Goal: Task Accomplishment & Management: Use online tool/utility

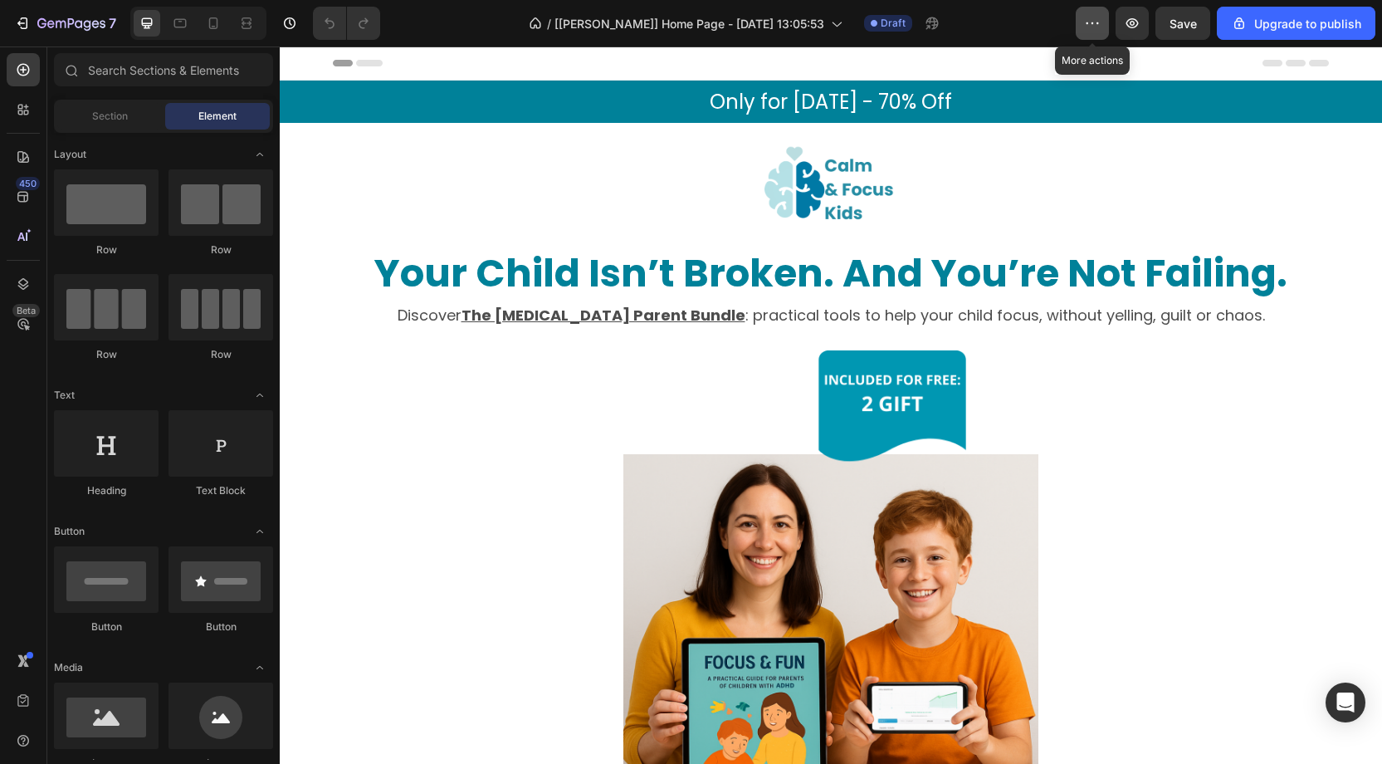
click at [1101, 25] on icon "button" at bounding box center [1092, 23] width 17 height 17
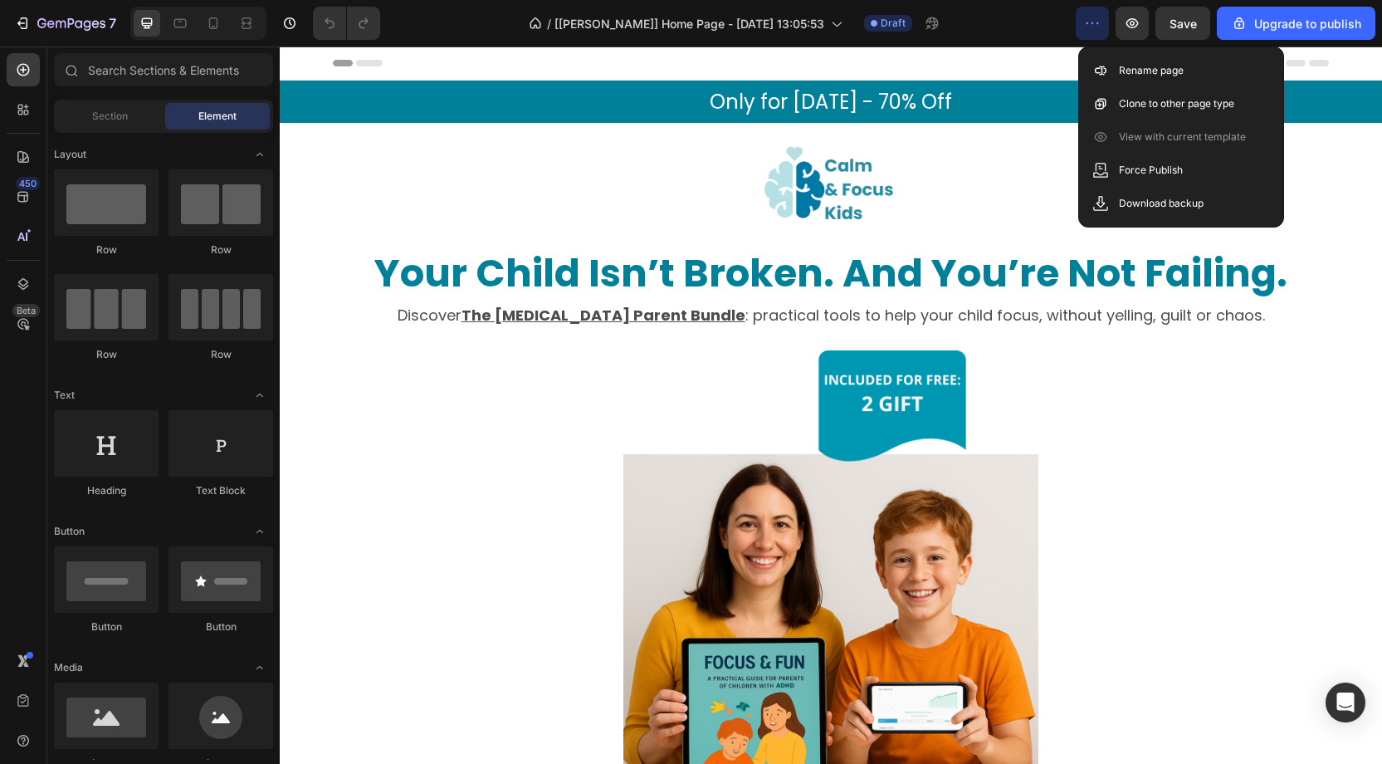
click at [1036, 16] on div "/ [[PERSON_NAME]] Home Page - [DATE] 13:05:53 Draft" at bounding box center [734, 23] width 682 height 33
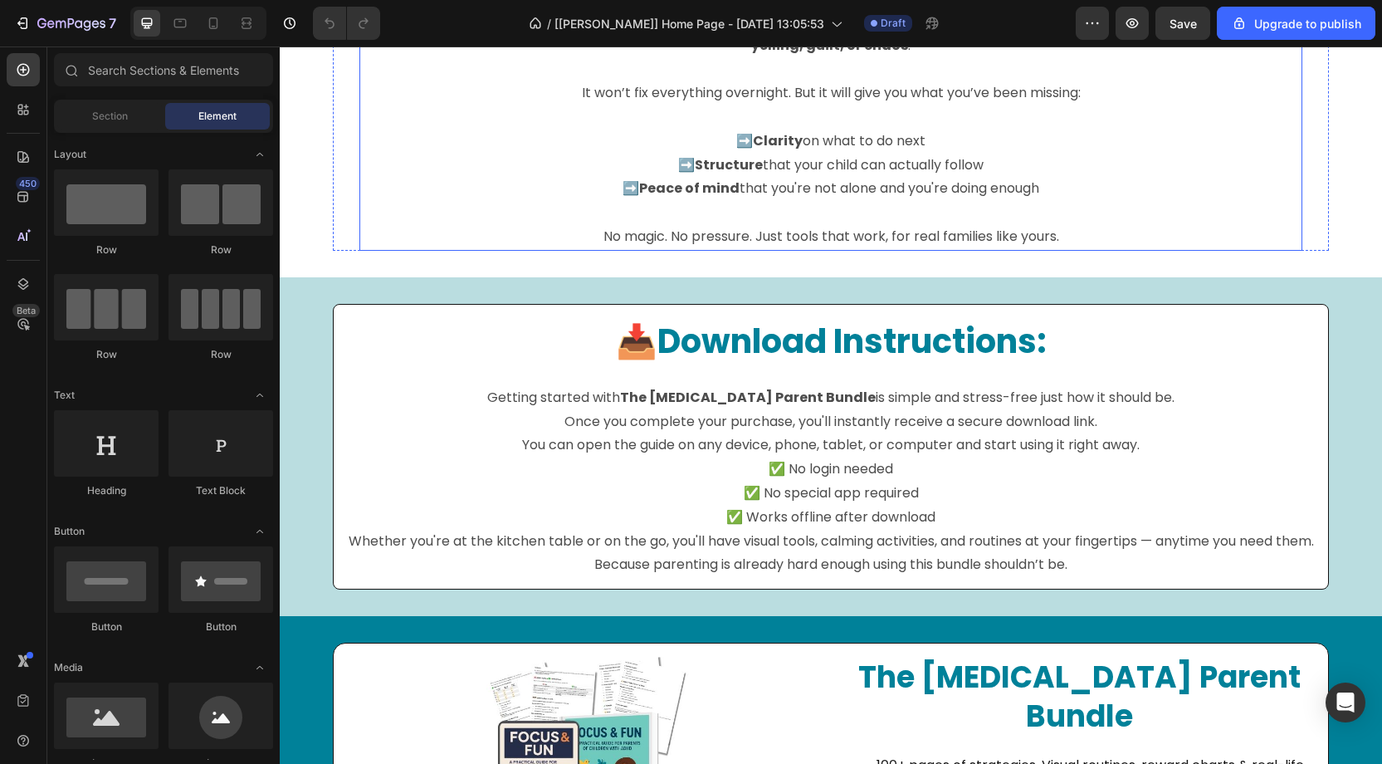
scroll to position [8013, 0]
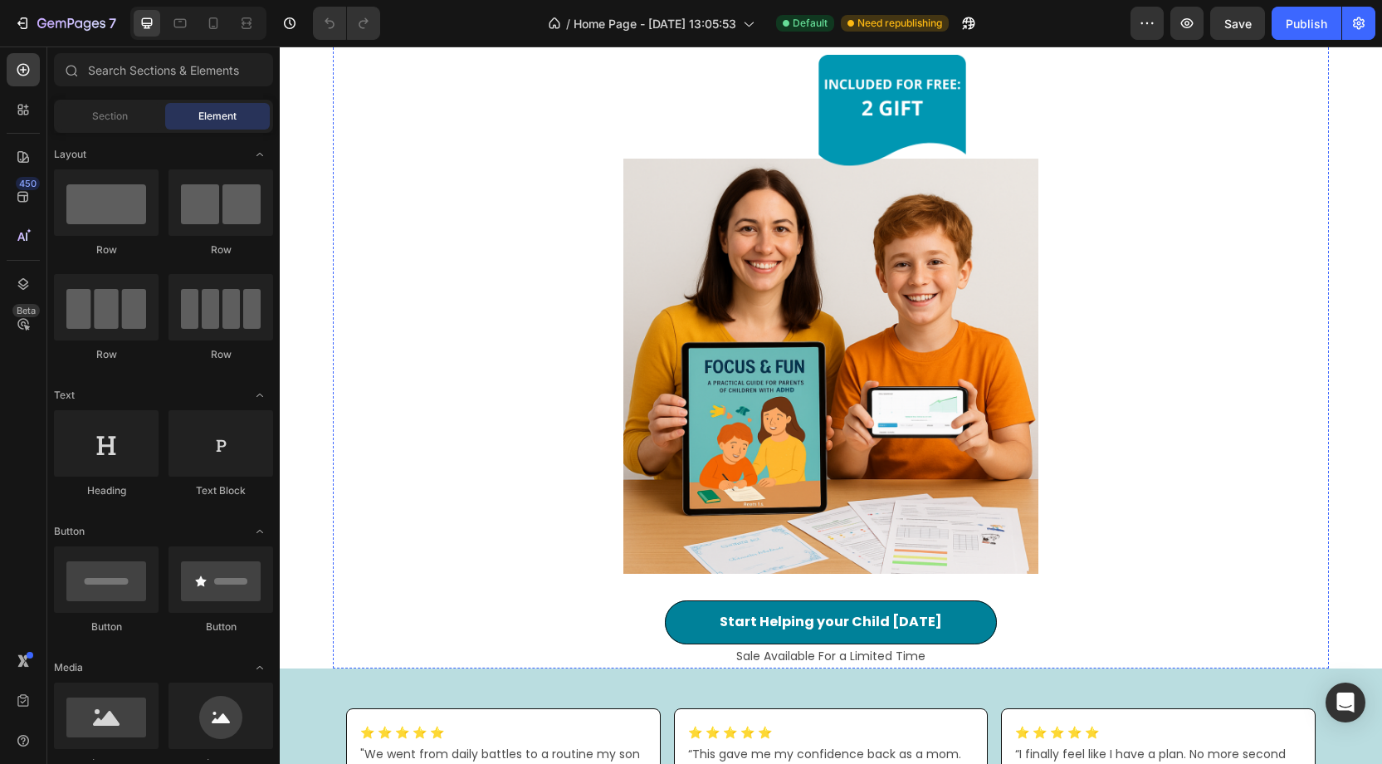
scroll to position [471, 0]
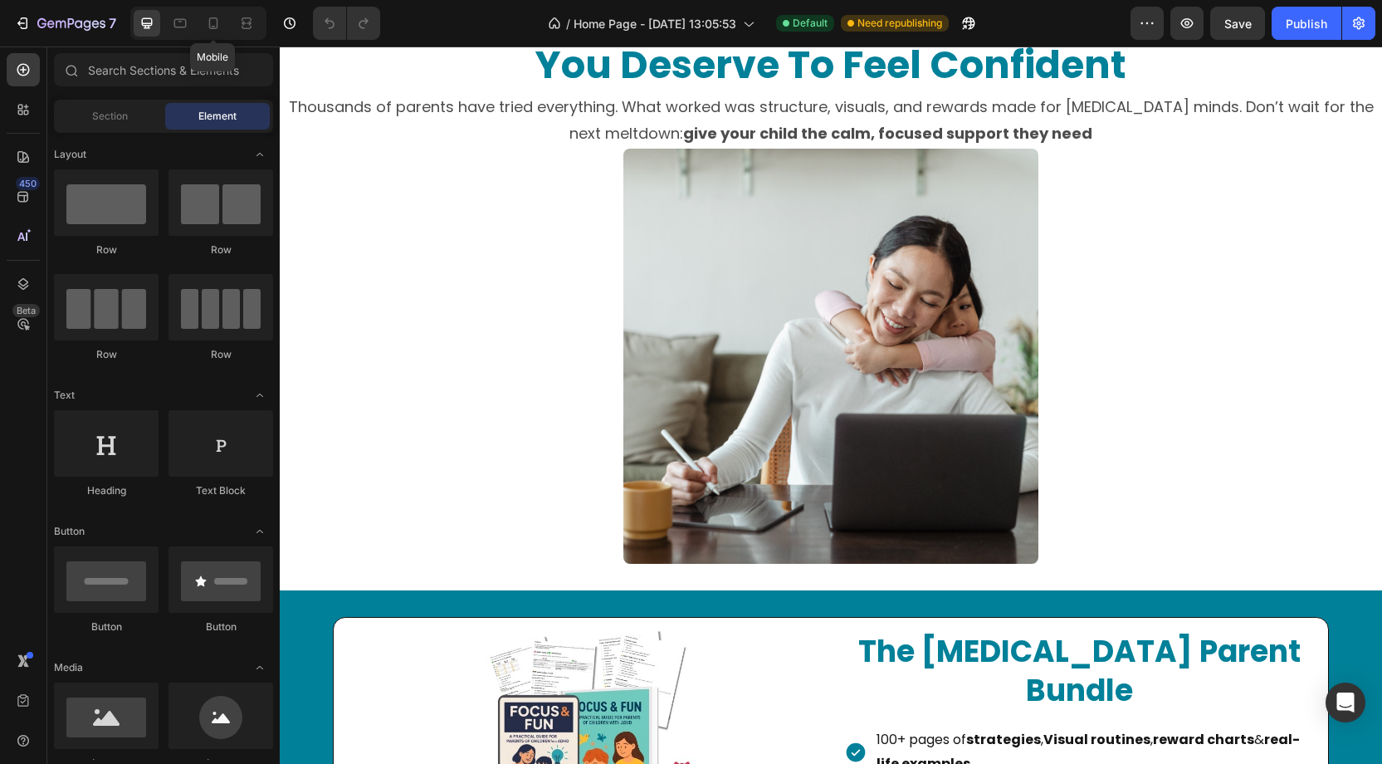
drag, startPoint x: 214, startPoint y: 22, endPoint x: 296, endPoint y: 46, distance: 85.9
click at [217, 22] on icon at bounding box center [213, 23] width 17 height 17
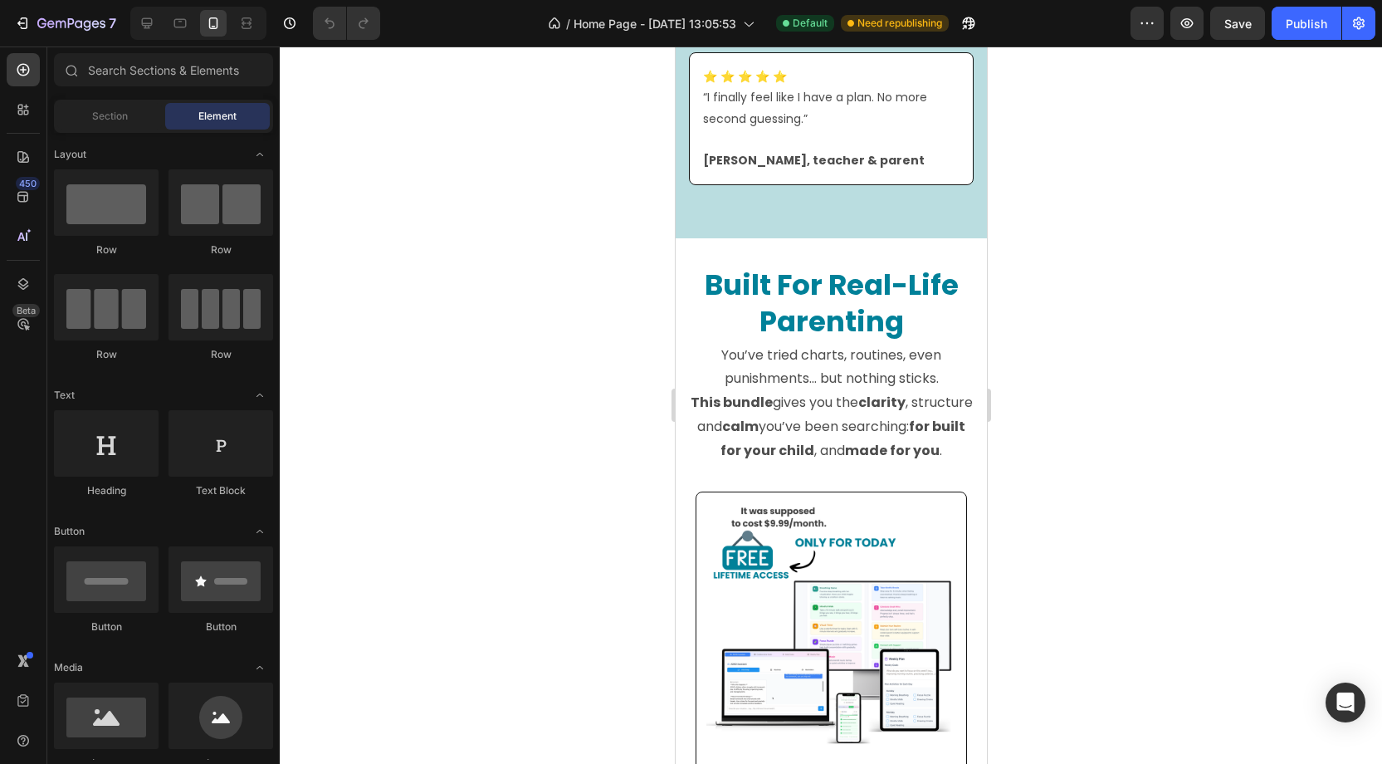
scroll to position [906, 0]
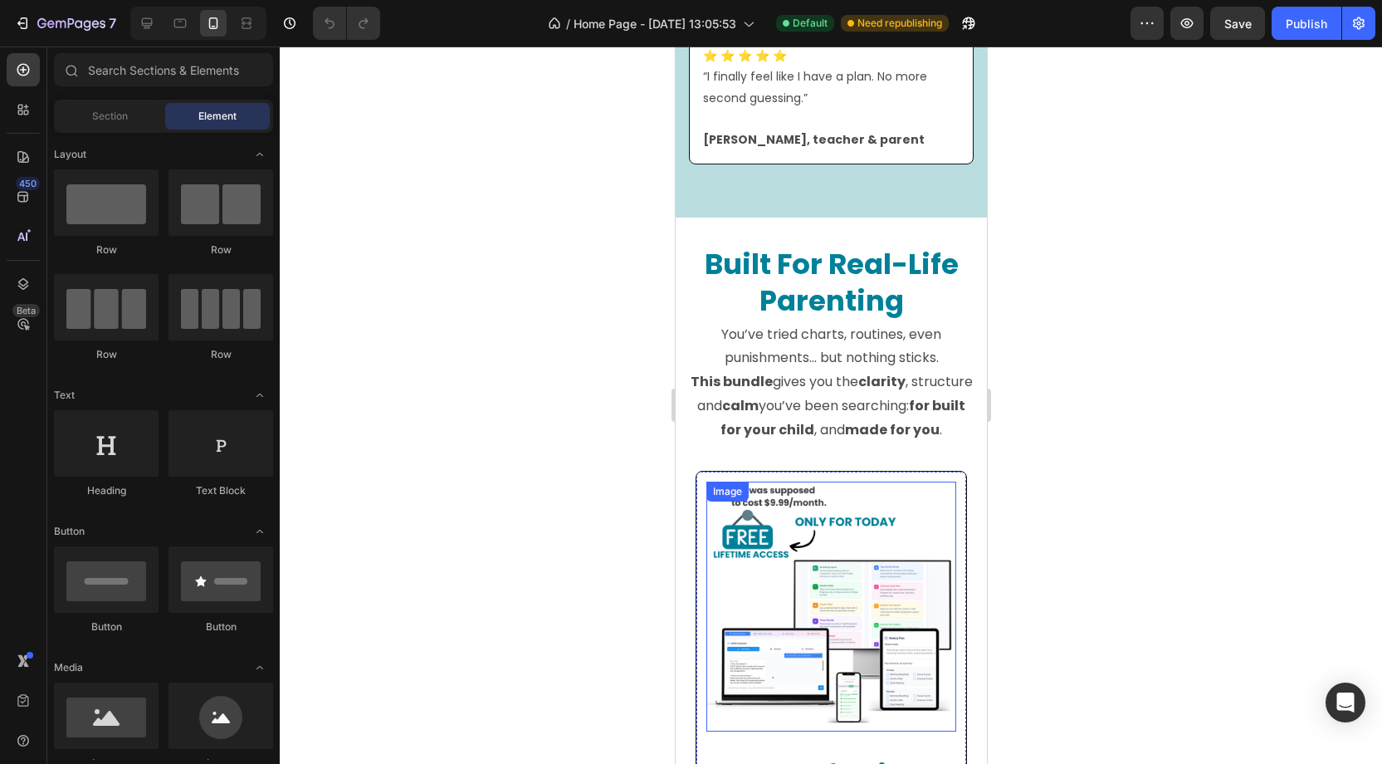
click at [773, 481] on img at bounding box center [831, 606] width 250 height 250
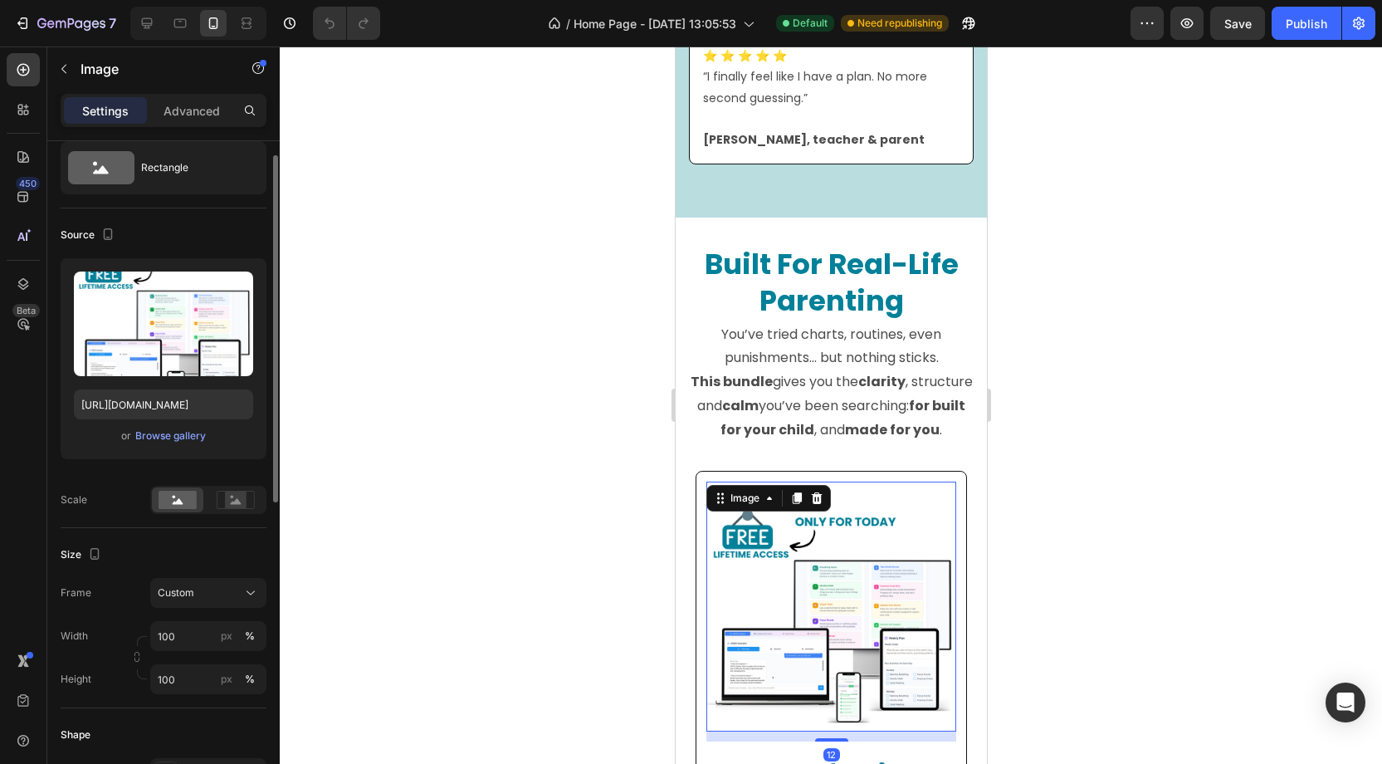
scroll to position [66, 0]
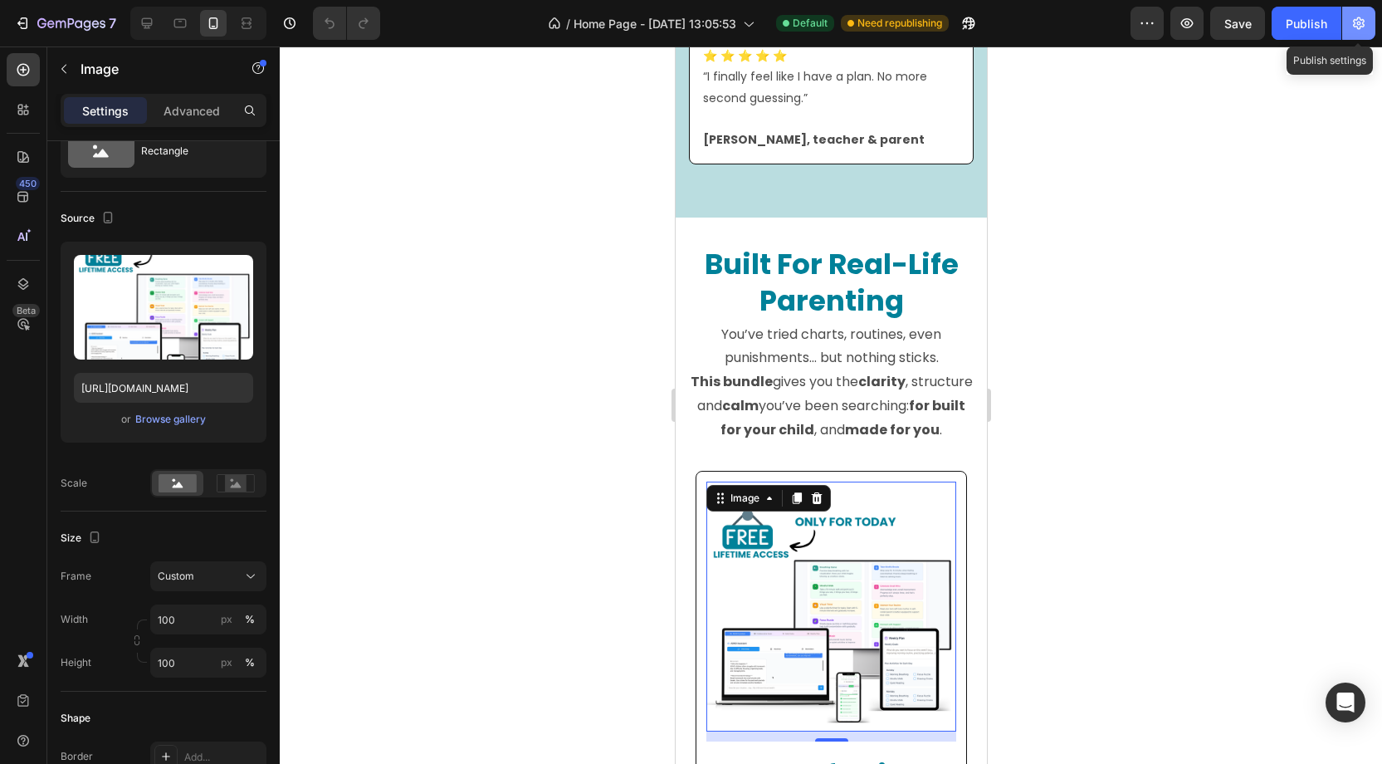
click at [1357, 19] on icon "button" at bounding box center [1359, 23] width 12 height 12
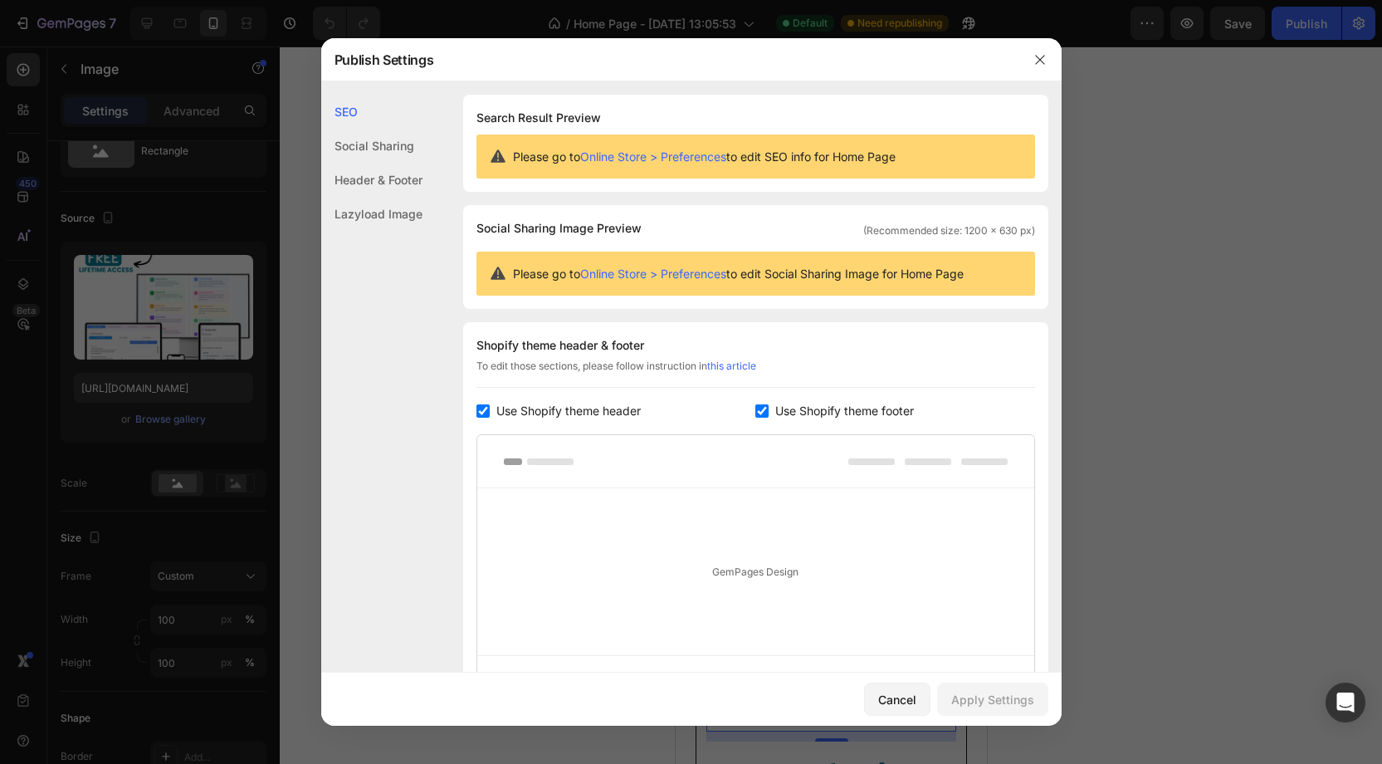
scroll to position [171, 0]
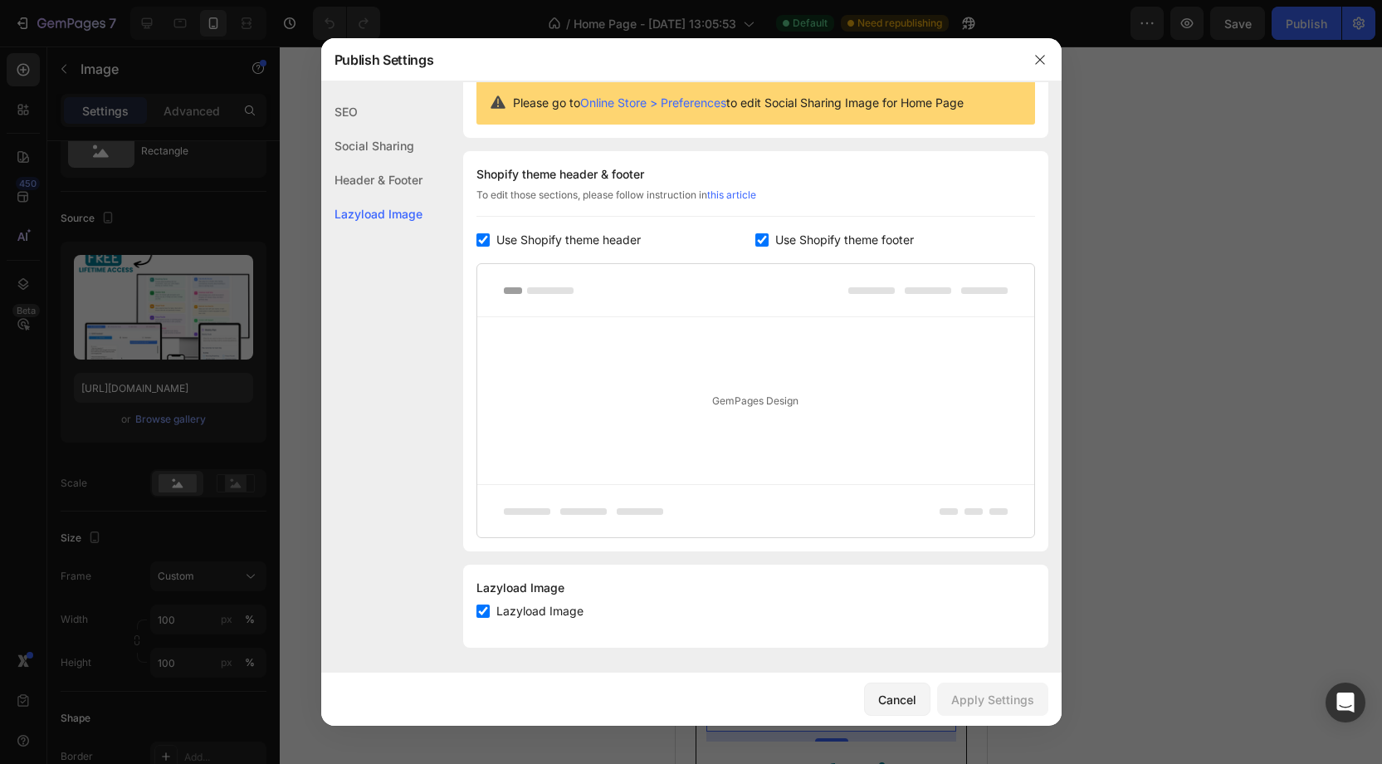
drag, startPoint x: 527, startPoint y: 605, endPoint x: 541, endPoint y: 607, distance: 14.2
click at [527, 605] on span "Lazyload Image" at bounding box center [539, 611] width 87 height 20
checkbox input "false"
click at [1003, 697] on div "Apply Settings" at bounding box center [992, 699] width 83 height 17
click at [1038, 60] on icon "button" at bounding box center [1040, 59] width 13 height 13
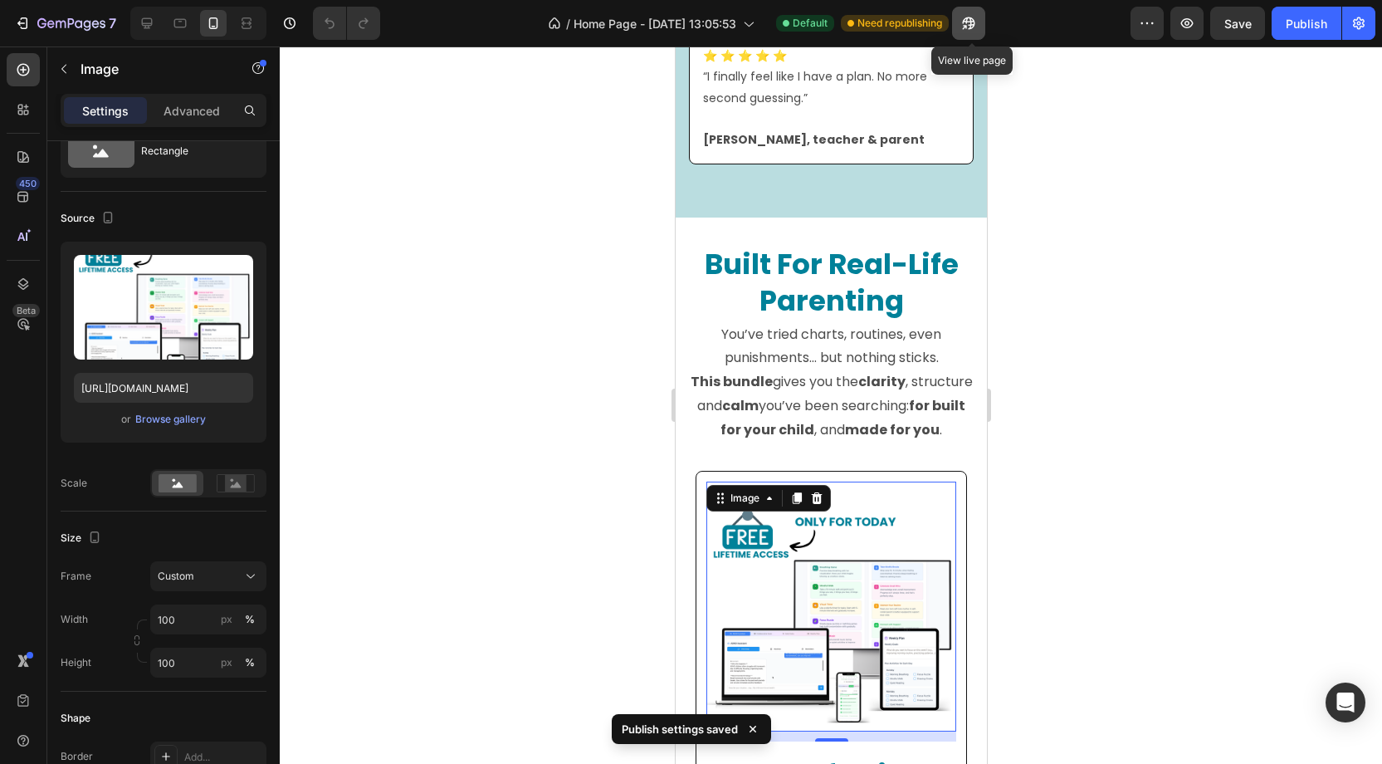
click at [966, 26] on icon "button" at bounding box center [964, 27] width 4 height 4
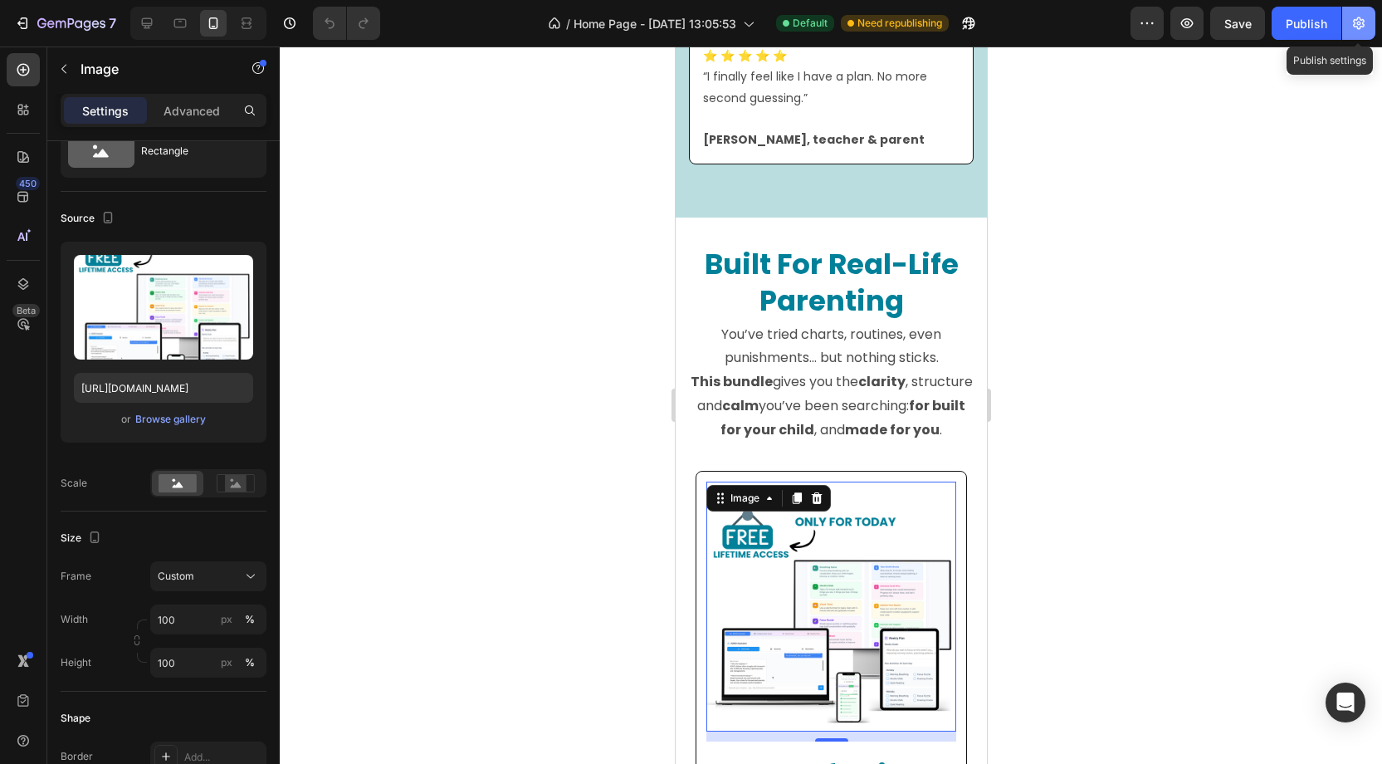
click at [1358, 22] on icon "button" at bounding box center [1359, 23] width 12 height 12
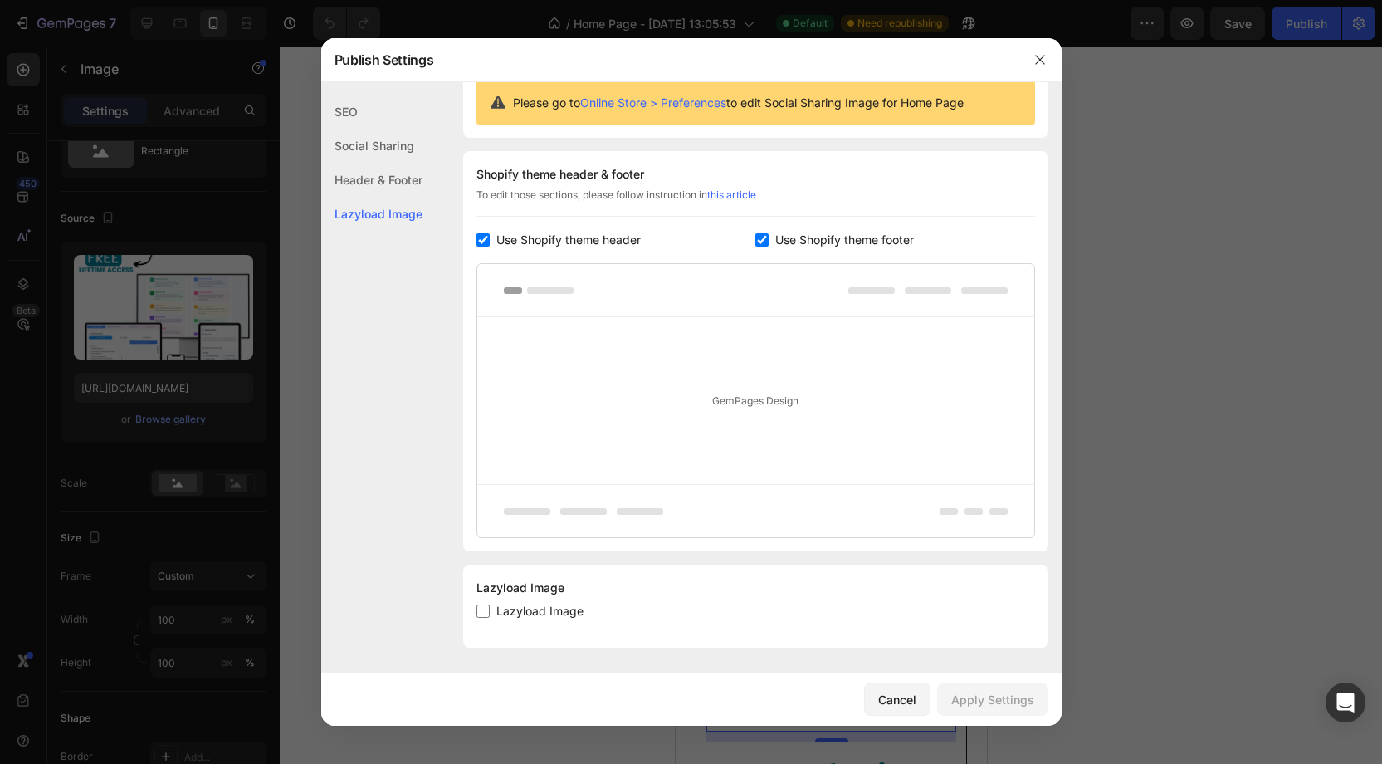
drag, startPoint x: 537, startPoint y: 605, endPoint x: 858, endPoint y: 679, distance: 328.8
click at [538, 605] on span "Lazyload Image" at bounding box center [539, 611] width 87 height 20
click at [486, 615] on input "checkbox" at bounding box center [482, 610] width 13 height 13
checkbox input "true"
click at [999, 701] on div "Apply Settings" at bounding box center [992, 699] width 83 height 17
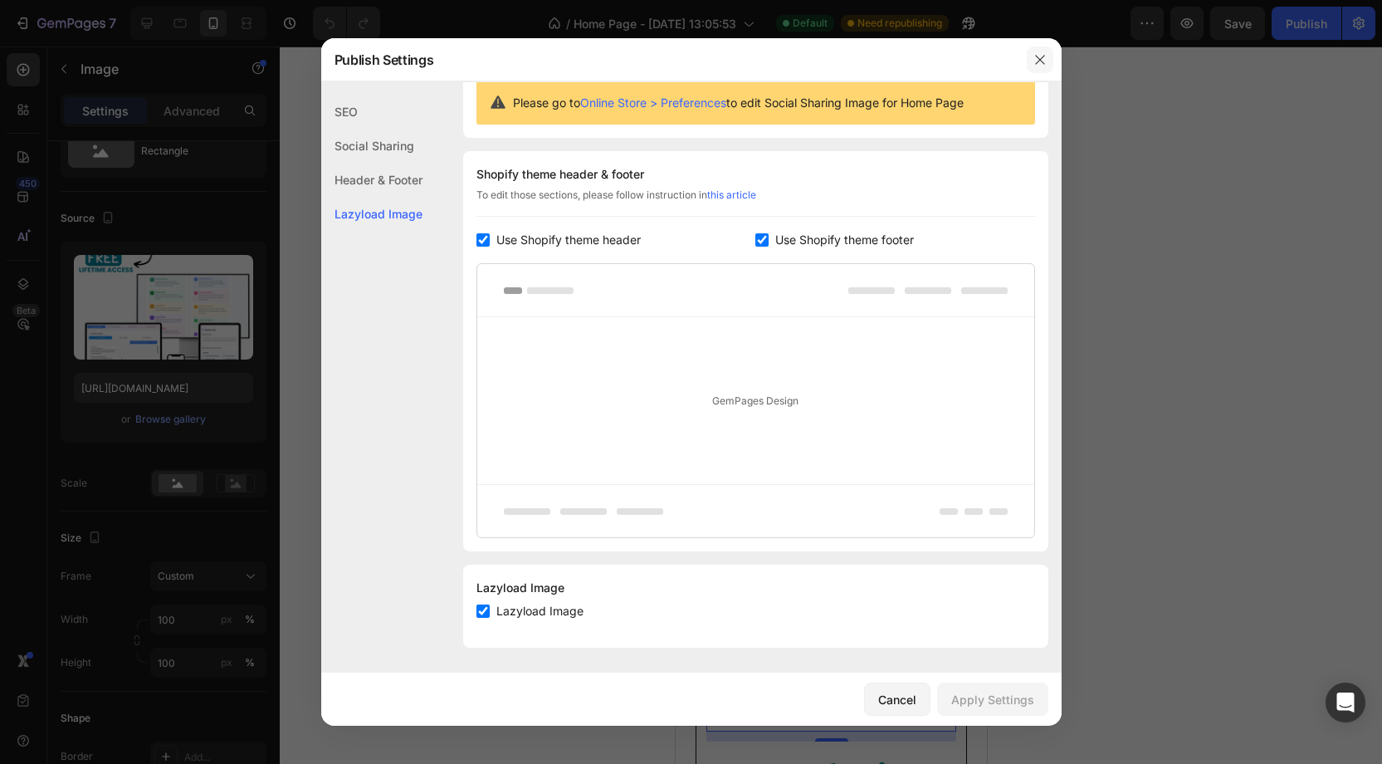
click at [1034, 57] on icon "button" at bounding box center [1040, 59] width 13 height 13
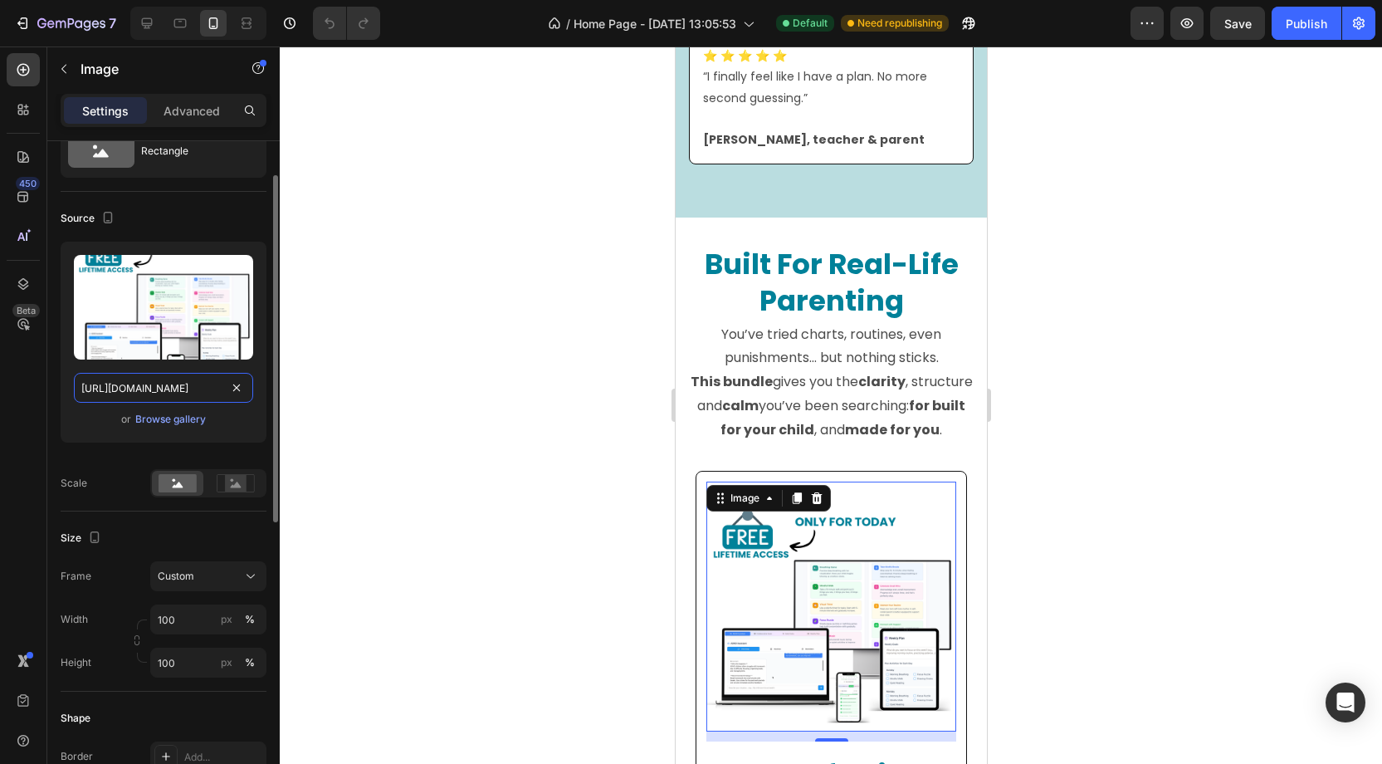
click at [155, 389] on input "https://cdn.shopify.com/s/files/1/0938/6980/1847/files/gempages_580901048072274…" at bounding box center [163, 388] width 179 height 30
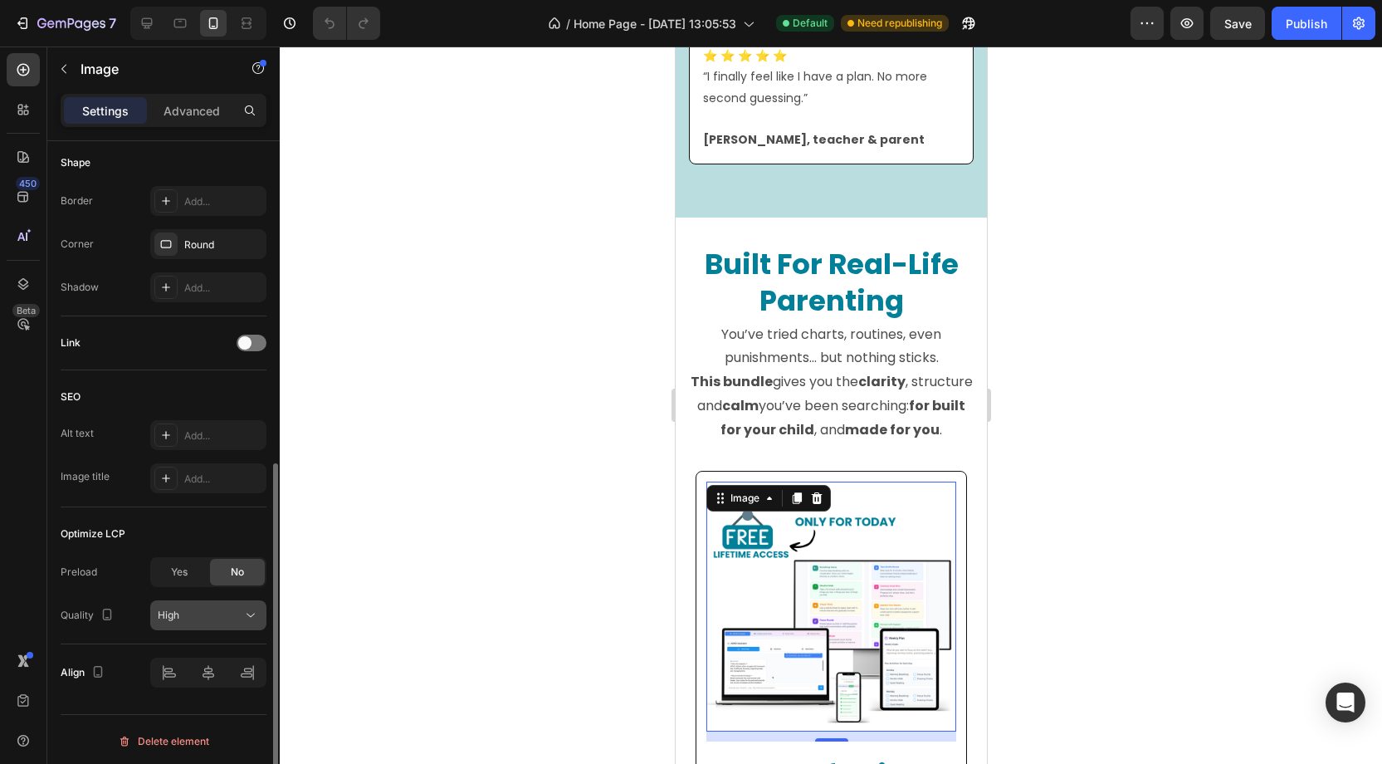
click at [204, 617] on div "High" at bounding box center [200, 615] width 85 height 15
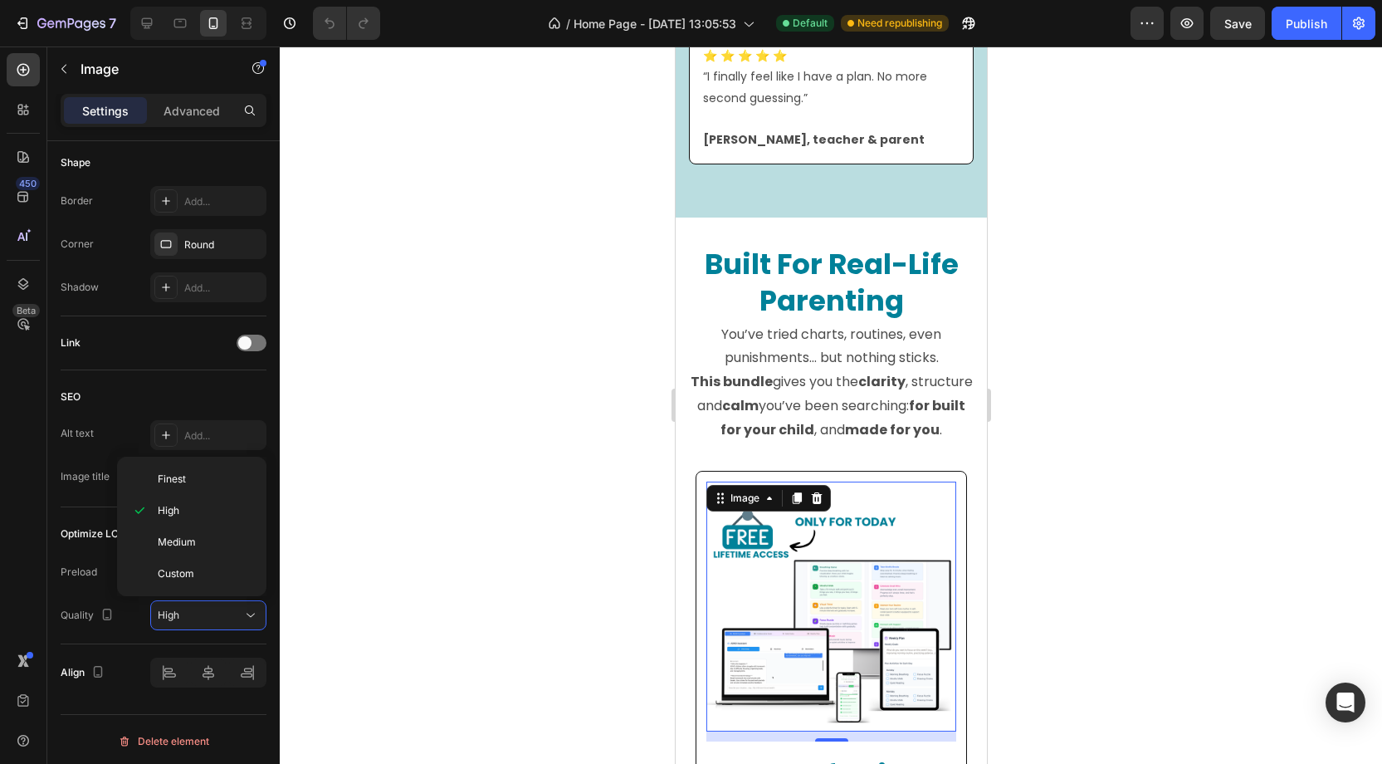
click at [24, 544] on div "450 Beta" at bounding box center [23, 348] width 33 height 591
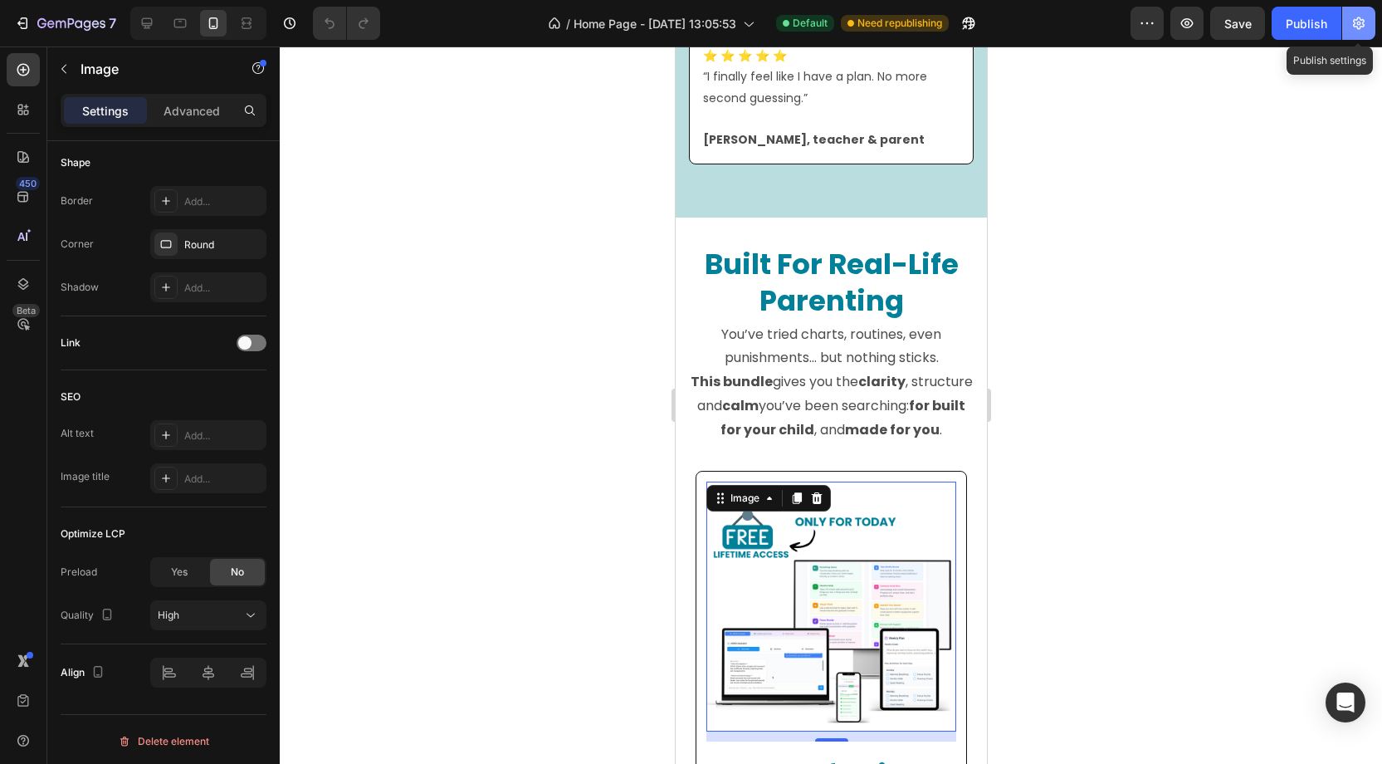
click at [1359, 36] on button "button" at bounding box center [1358, 23] width 33 height 33
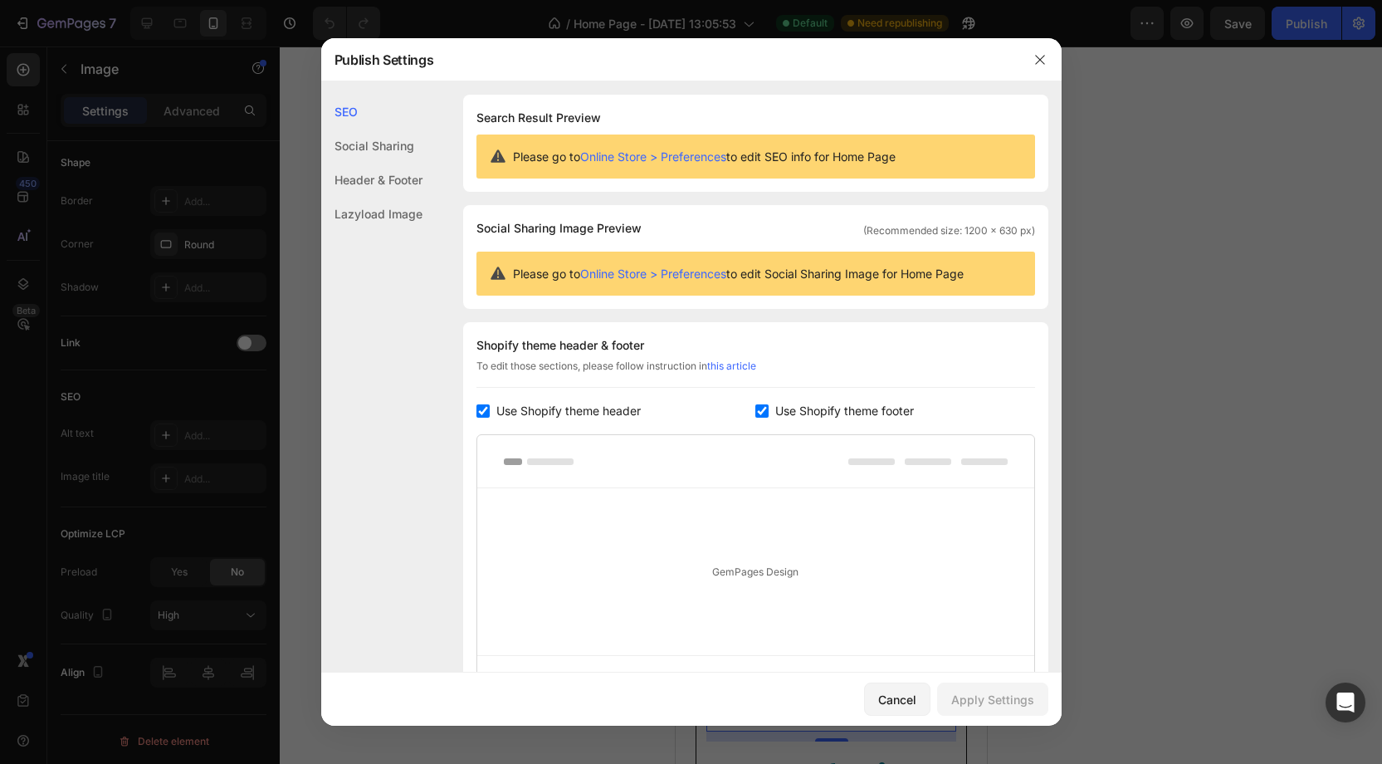
scroll to position [171, 0]
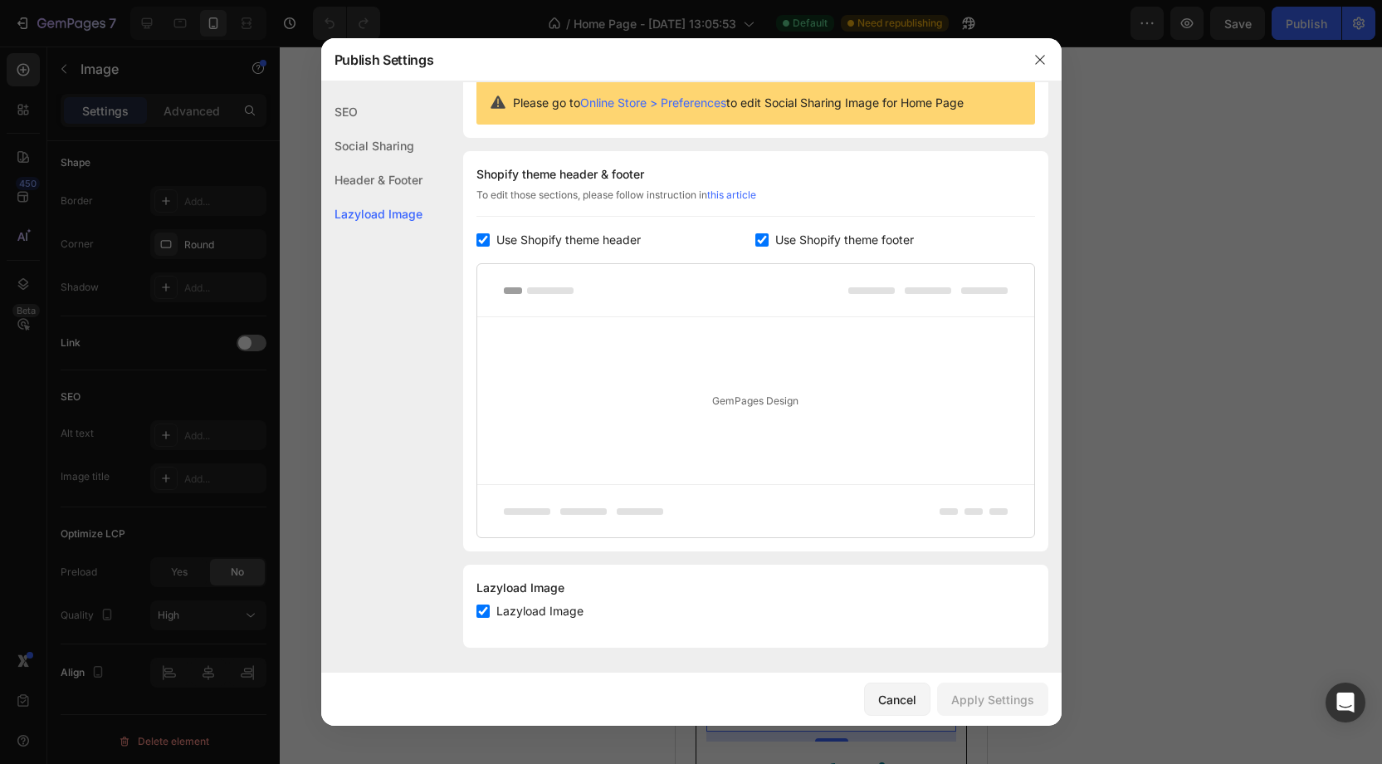
click at [543, 607] on span "Lazyload Image" at bounding box center [539, 611] width 87 height 20
checkbox input "false"
click at [980, 701] on div "Apply Settings" at bounding box center [992, 699] width 83 height 17
click at [1044, 65] on icon "button" at bounding box center [1040, 59] width 13 height 13
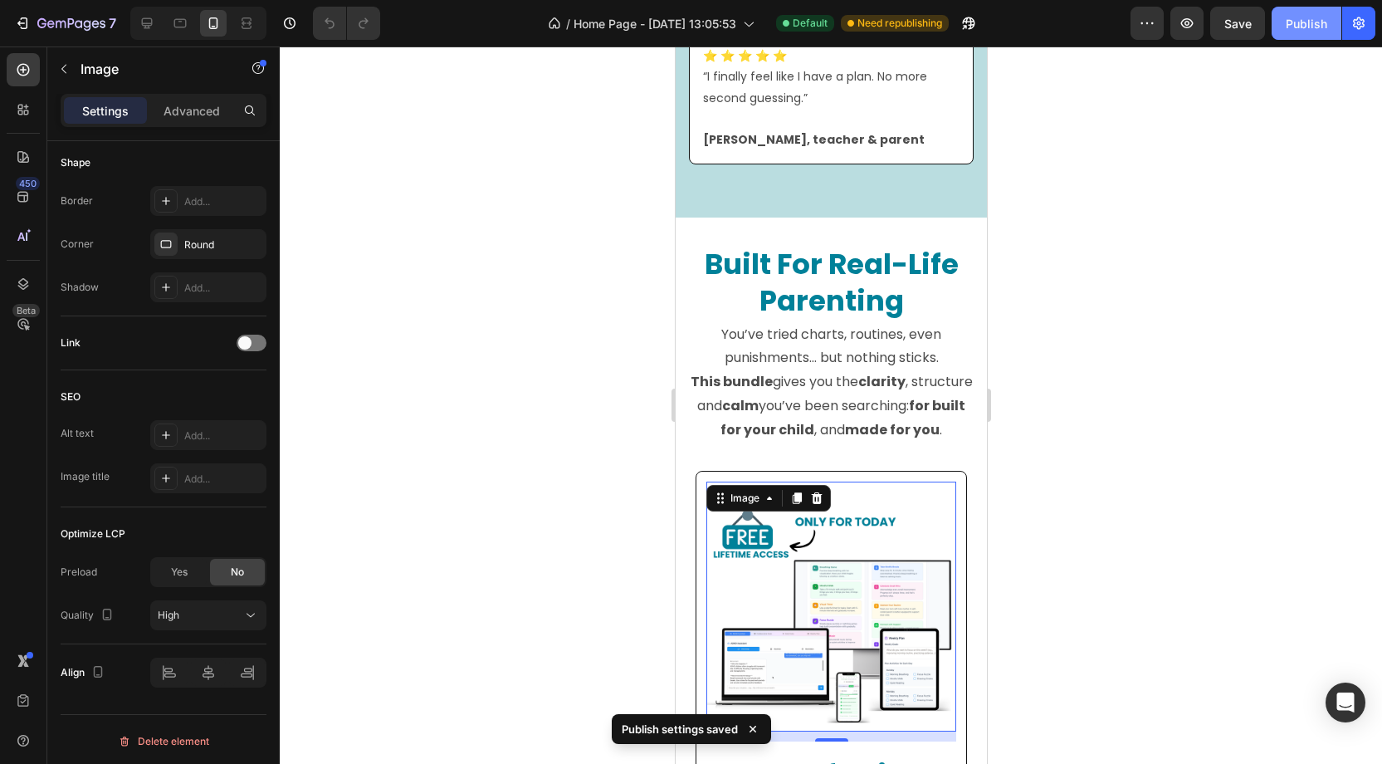
click at [1305, 34] on button "Publish" at bounding box center [1307, 23] width 70 height 33
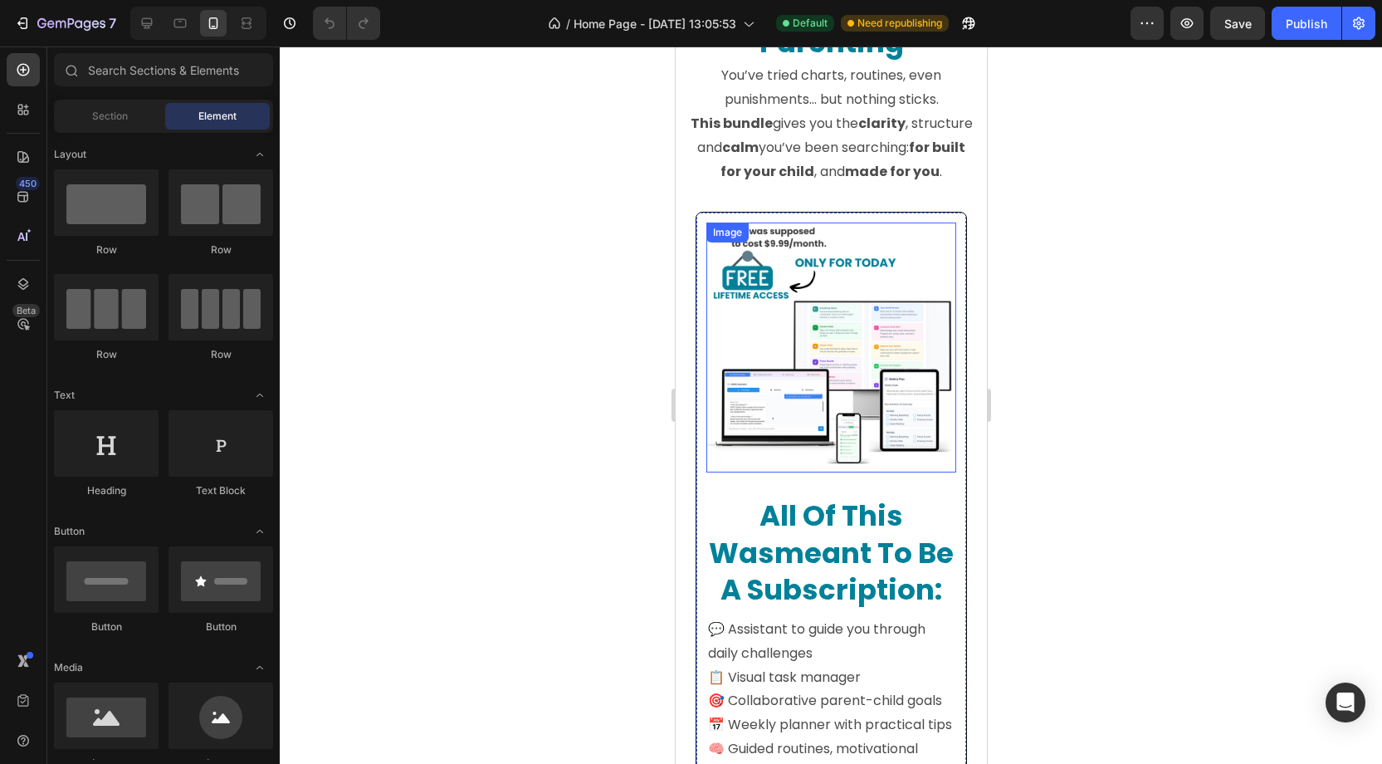
scroll to position [1446, 0]
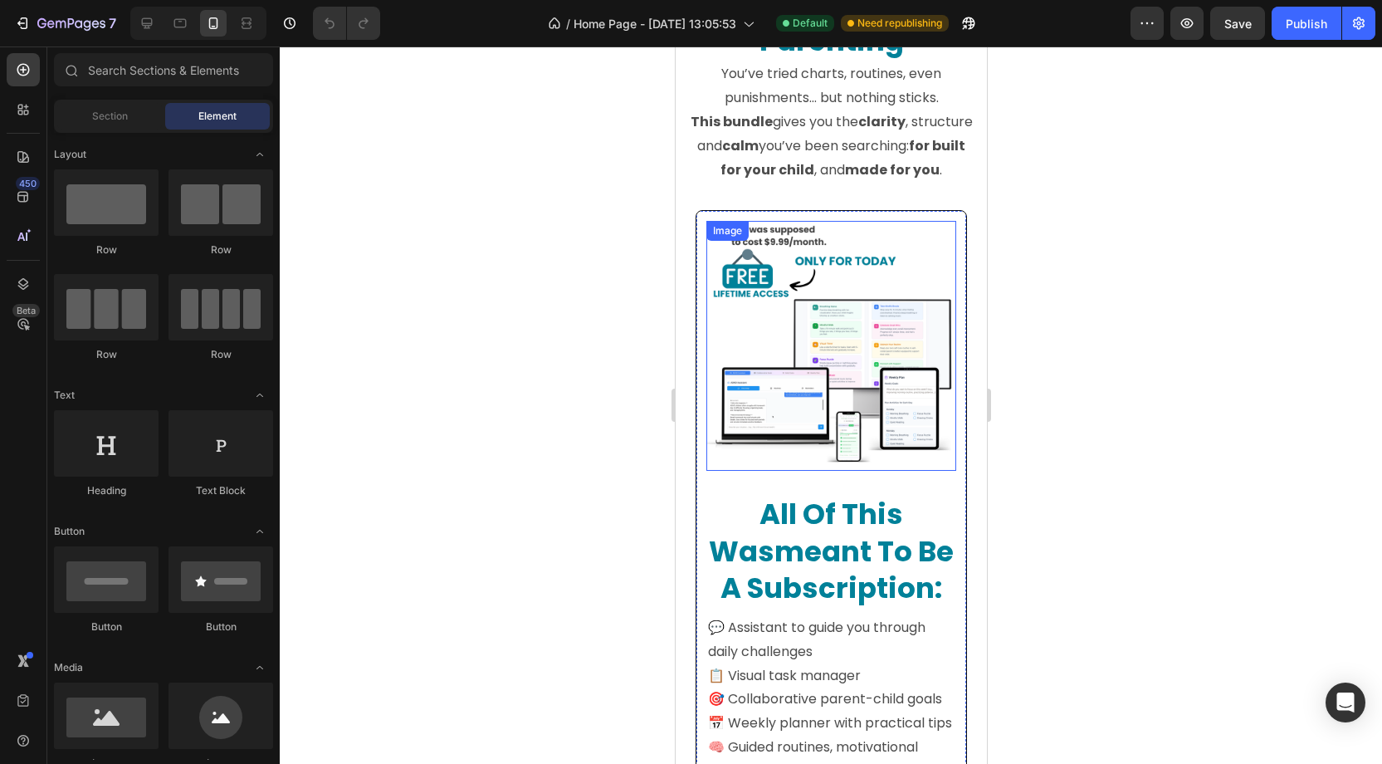
click at [848, 271] on img at bounding box center [831, 346] width 250 height 250
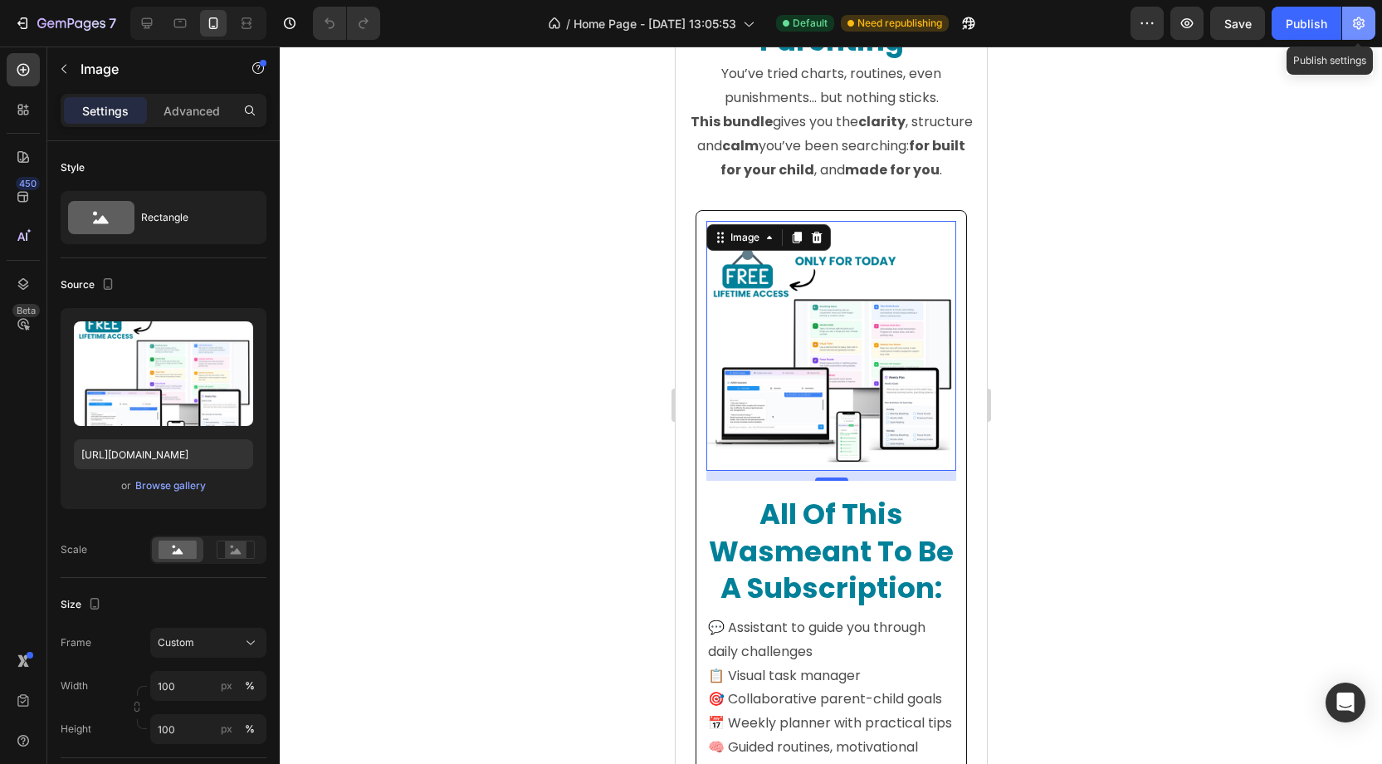
click at [1366, 22] on icon "button" at bounding box center [1359, 23] width 17 height 17
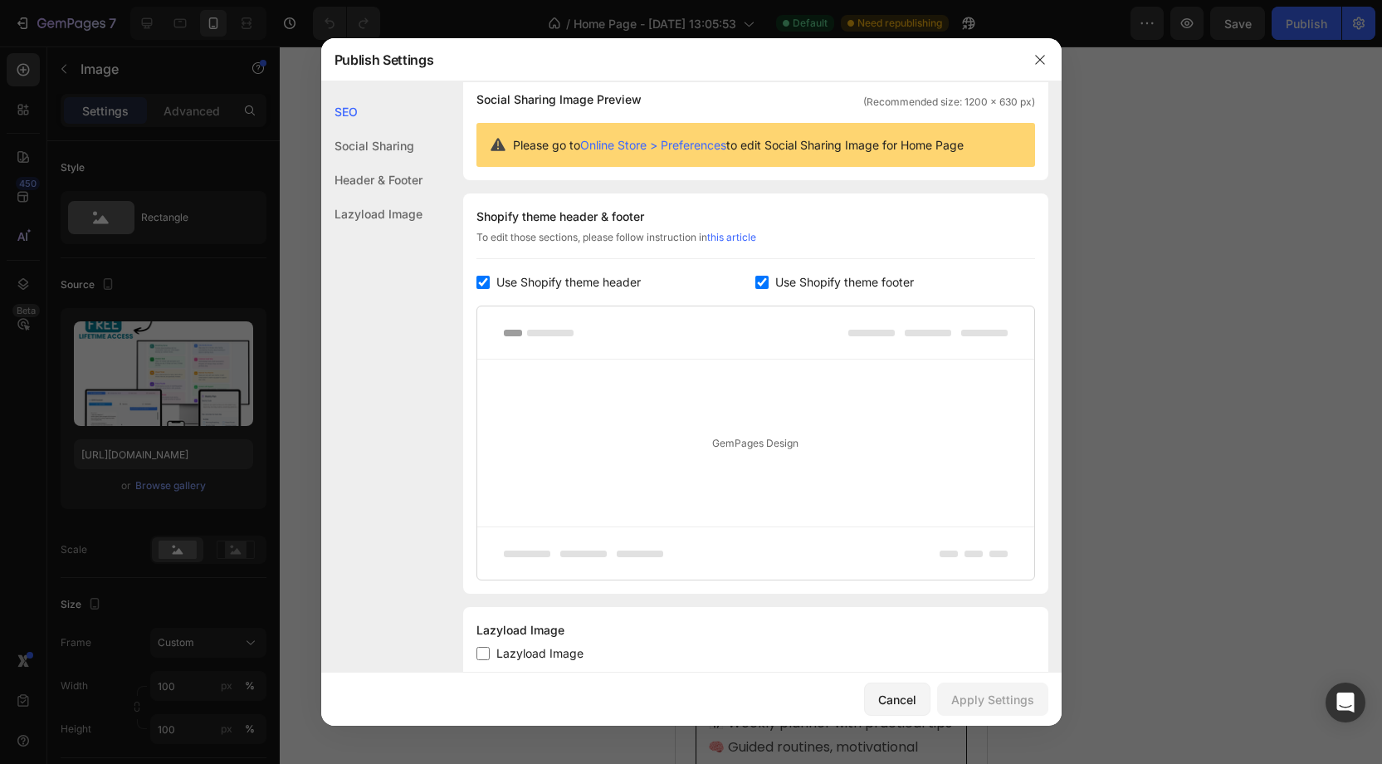
scroll to position [171, 0]
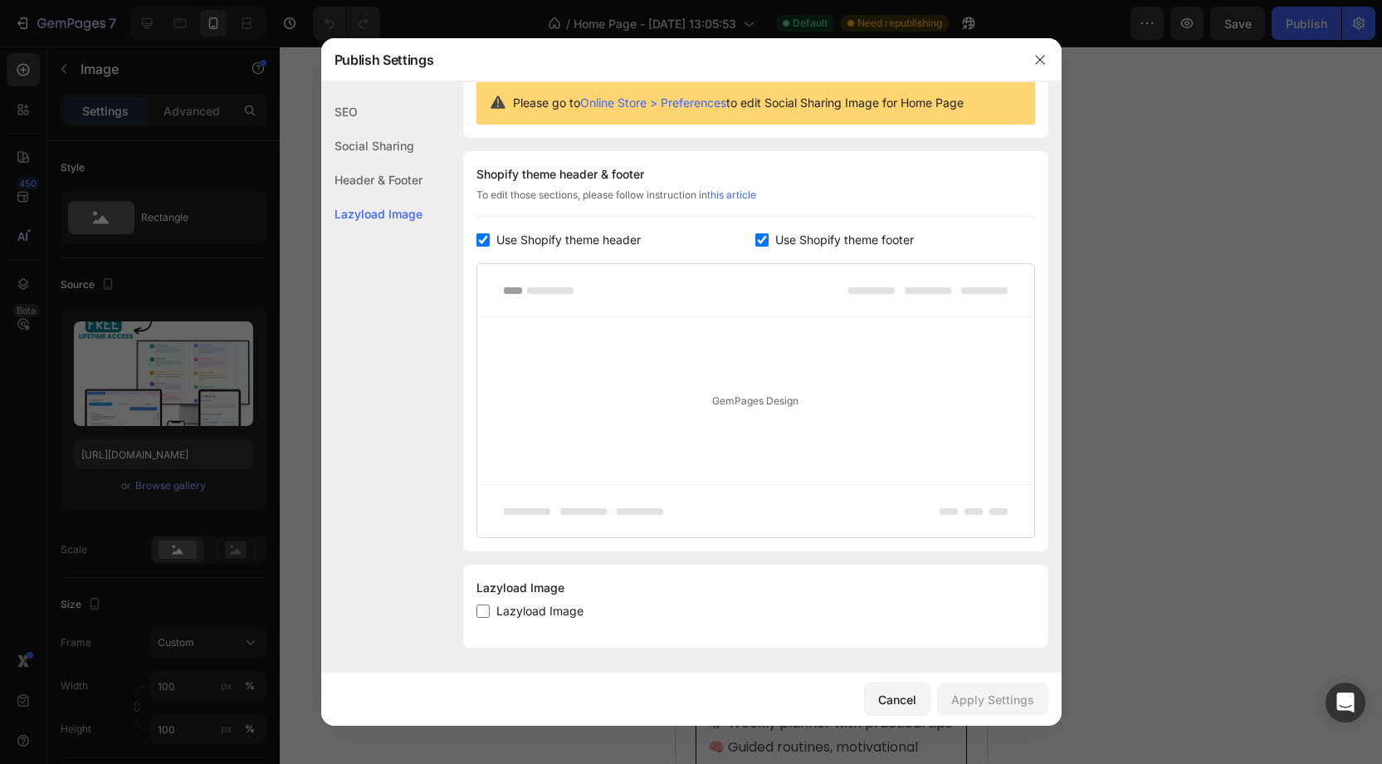
click at [528, 608] on span "Lazyload Image" at bounding box center [539, 611] width 87 height 20
click at [482, 613] on input "checkbox" at bounding box center [482, 610] width 13 height 13
checkbox input "true"
drag, startPoint x: 1006, startPoint y: 691, endPoint x: 996, endPoint y: 692, distance: 10.0
click at [1006, 691] on div "Apply Settings" at bounding box center [992, 699] width 83 height 17
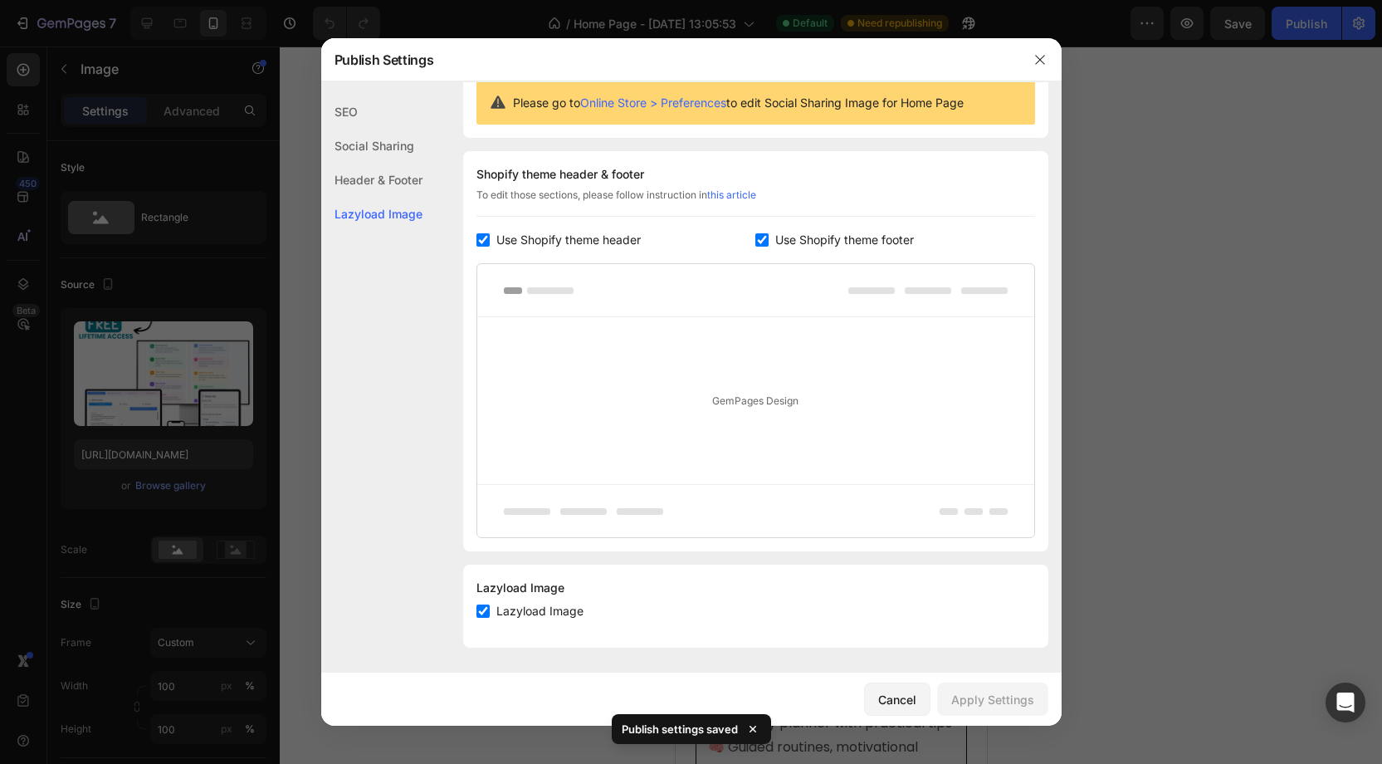
scroll to position [159, 0]
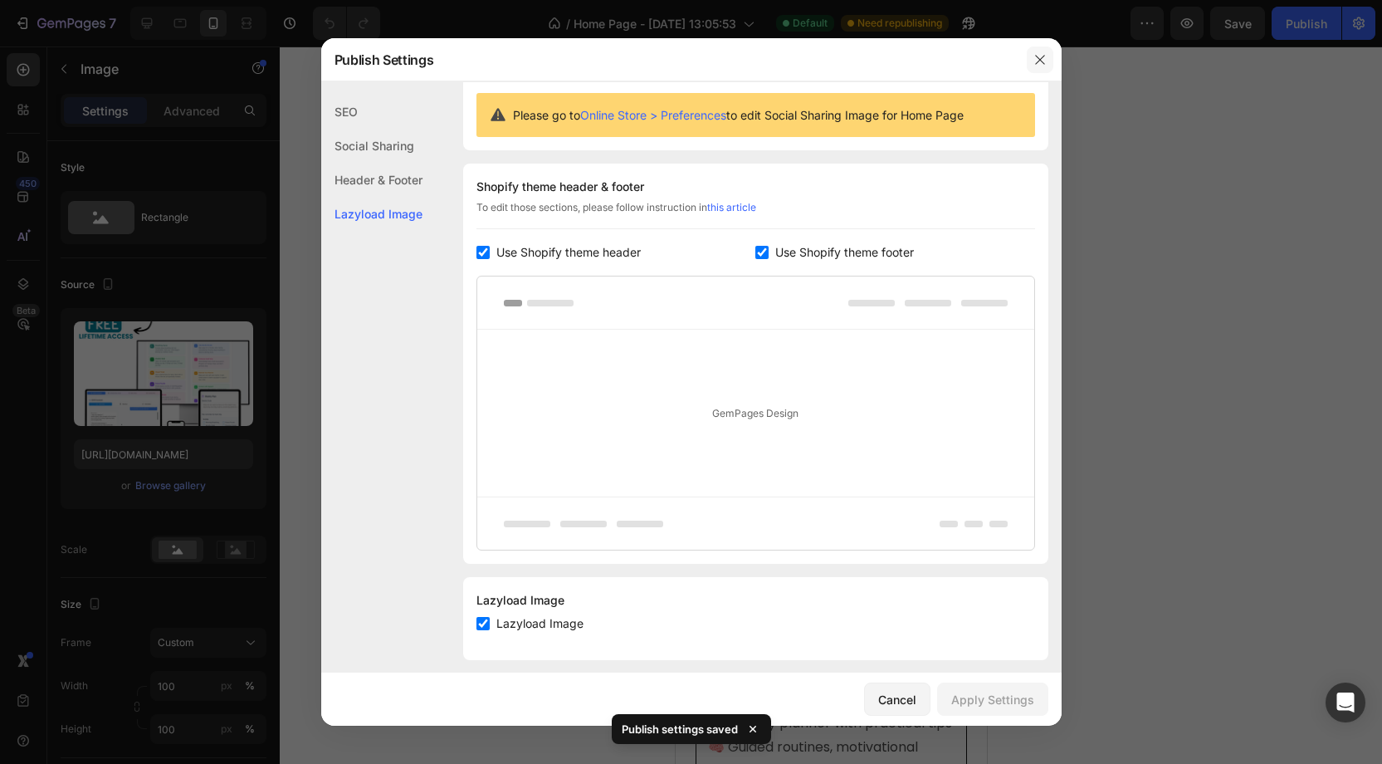
drag, startPoint x: 1038, startPoint y: 64, endPoint x: 86, endPoint y: 3, distance: 954.1
click at [1038, 64] on icon "button" at bounding box center [1040, 59] width 13 height 13
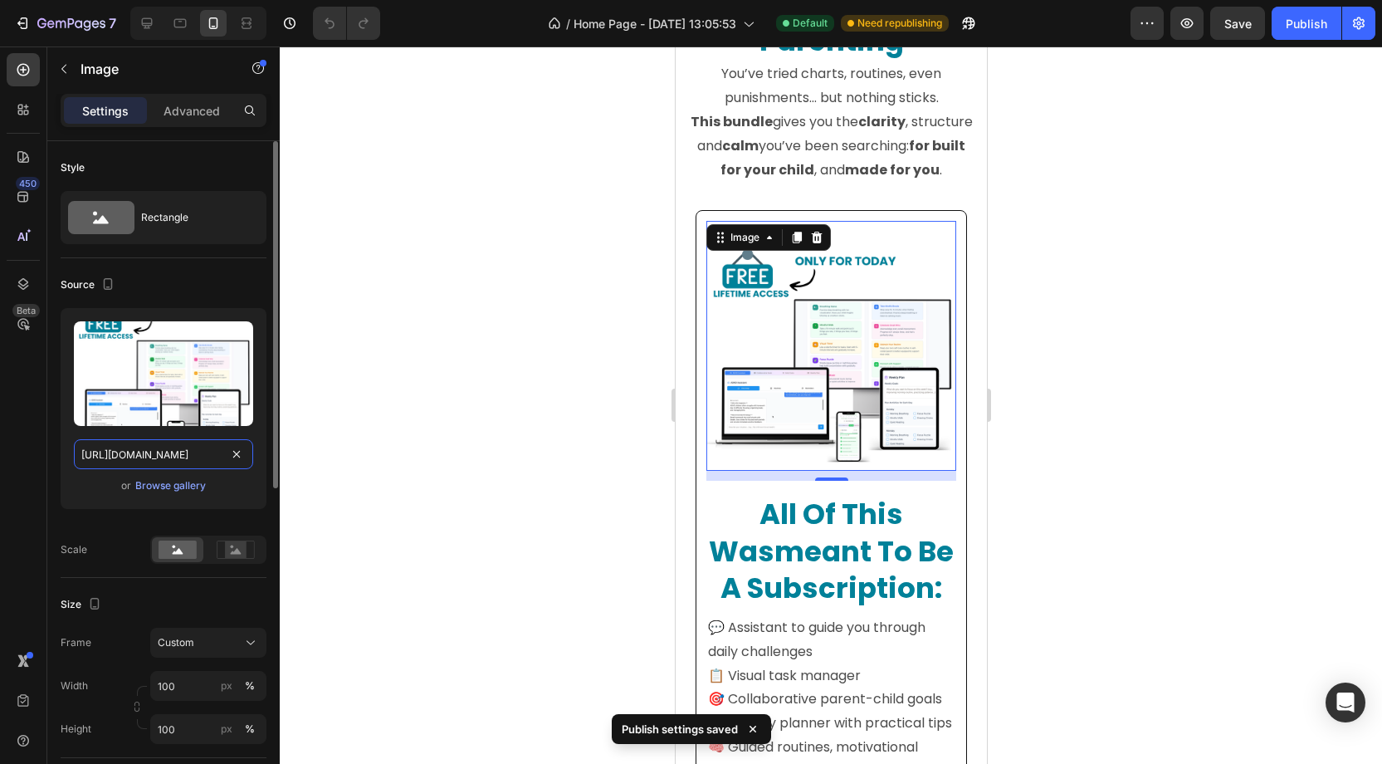
click at [142, 457] on input "https://cdn.shopify.com/s/files/1/0938/6980/1847/files/gempages_580901048072274…" at bounding box center [163, 454] width 179 height 30
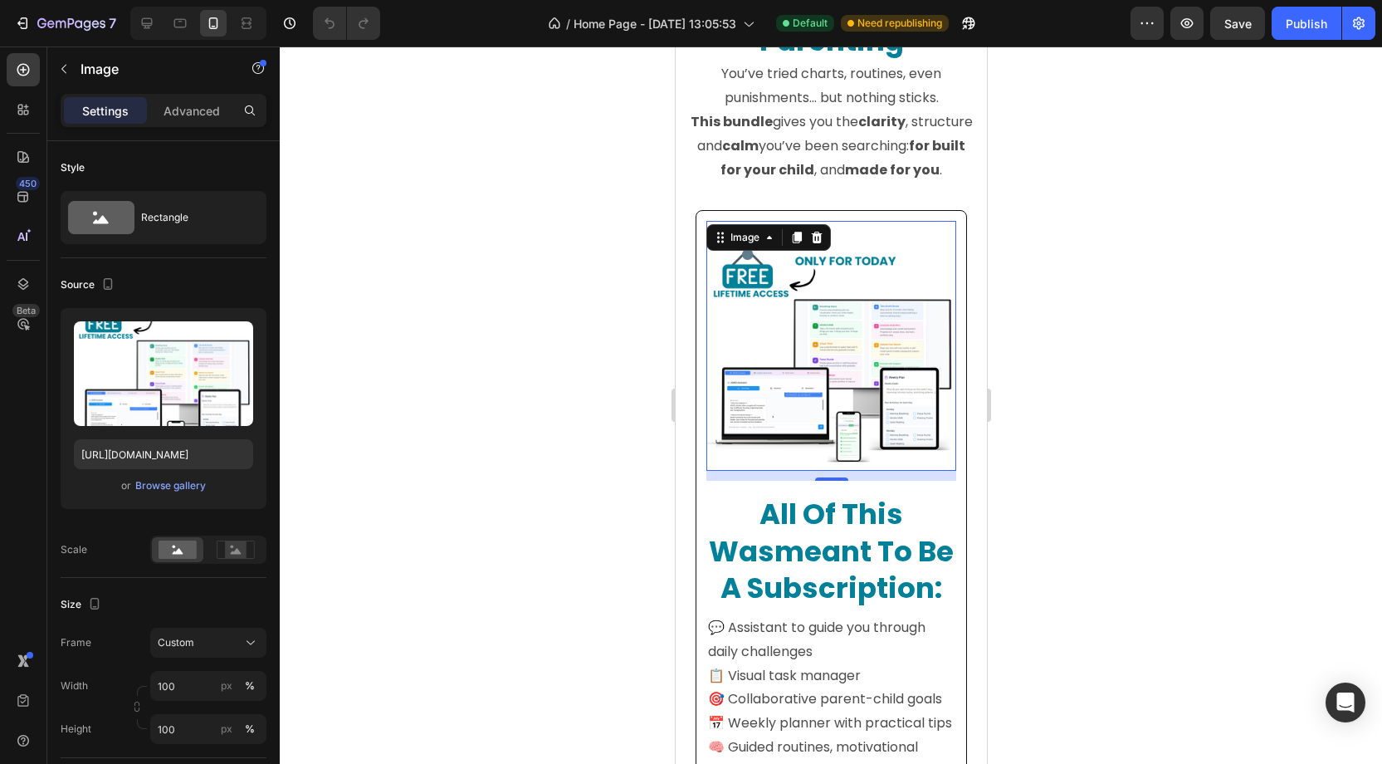
click at [37, 460] on div "450 Beta" at bounding box center [23, 348] width 33 height 591
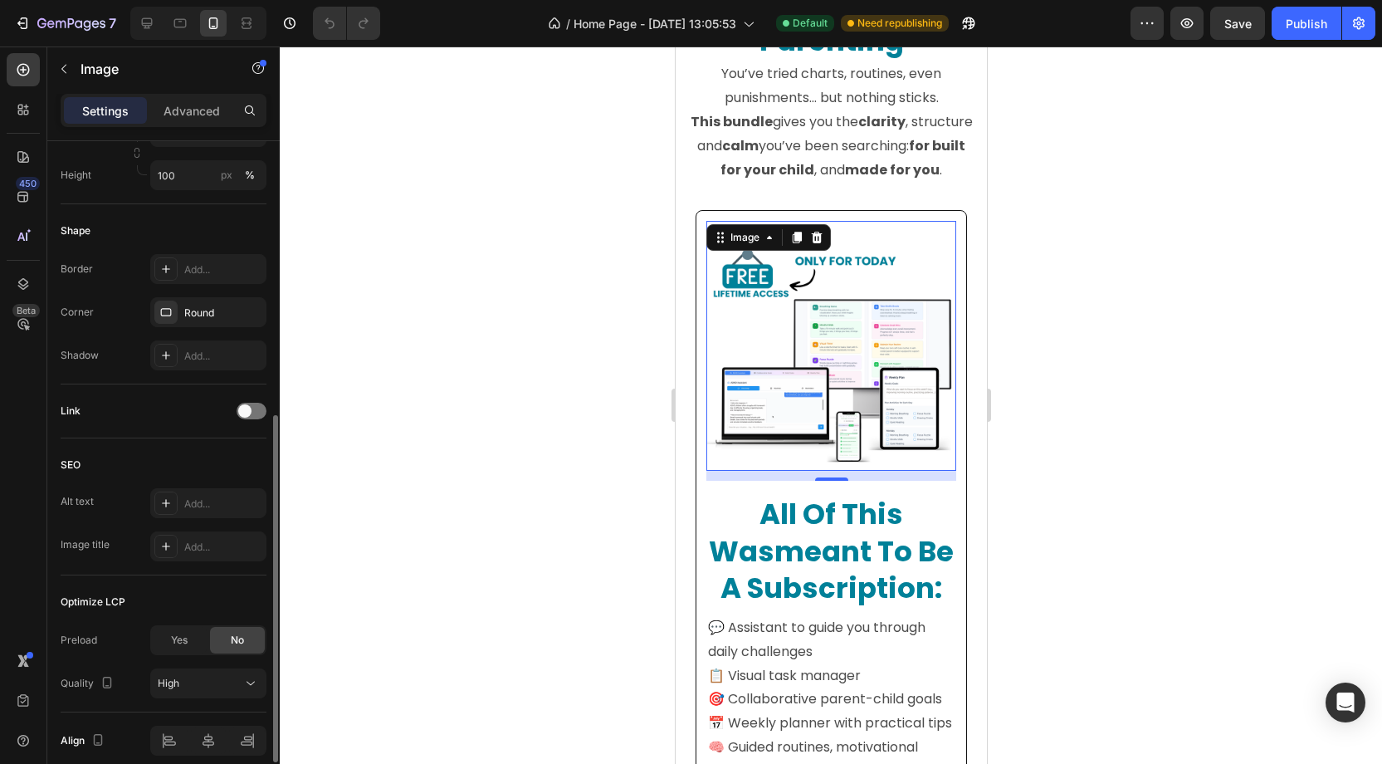
scroll to position [622, 0]
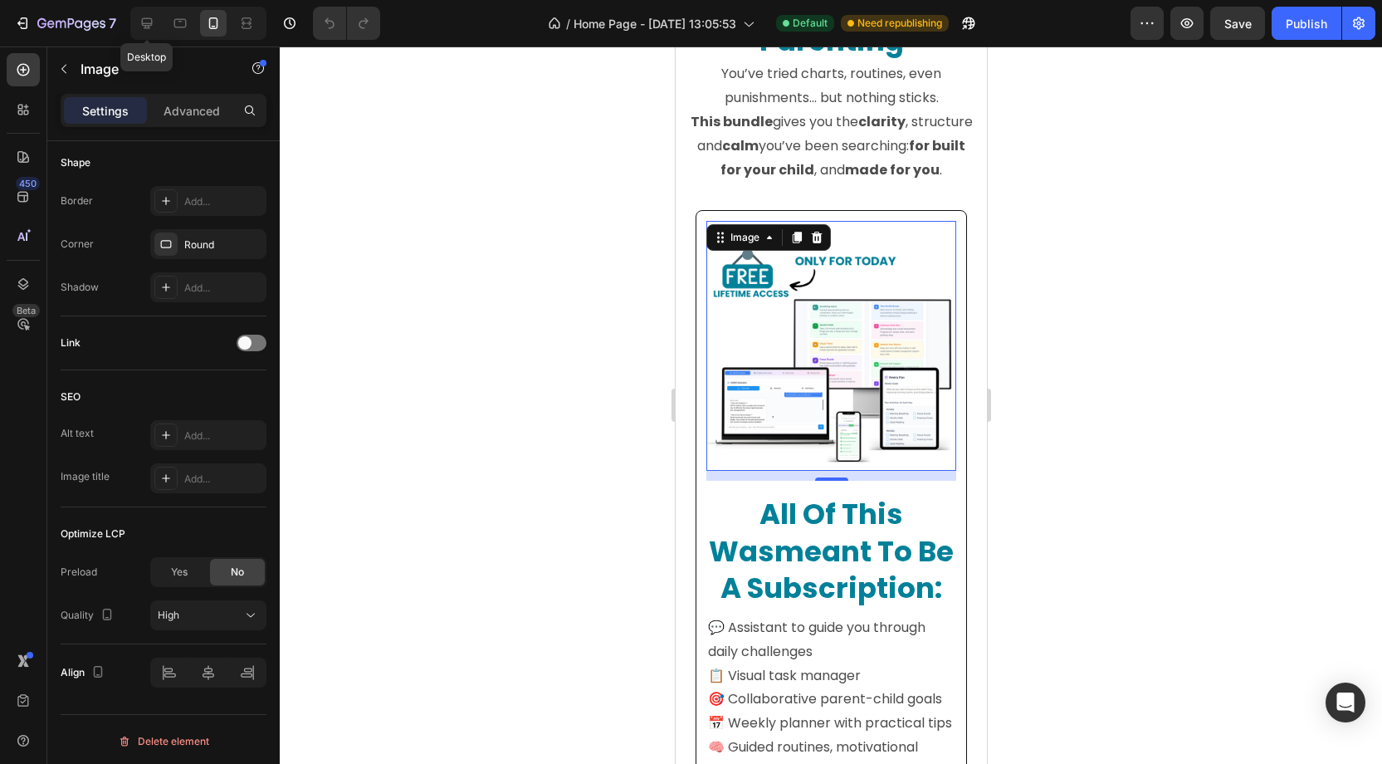
drag, startPoint x: 151, startPoint y: 16, endPoint x: 302, endPoint y: 41, distance: 153.1
click at [153, 17] on icon at bounding box center [147, 23] width 17 height 17
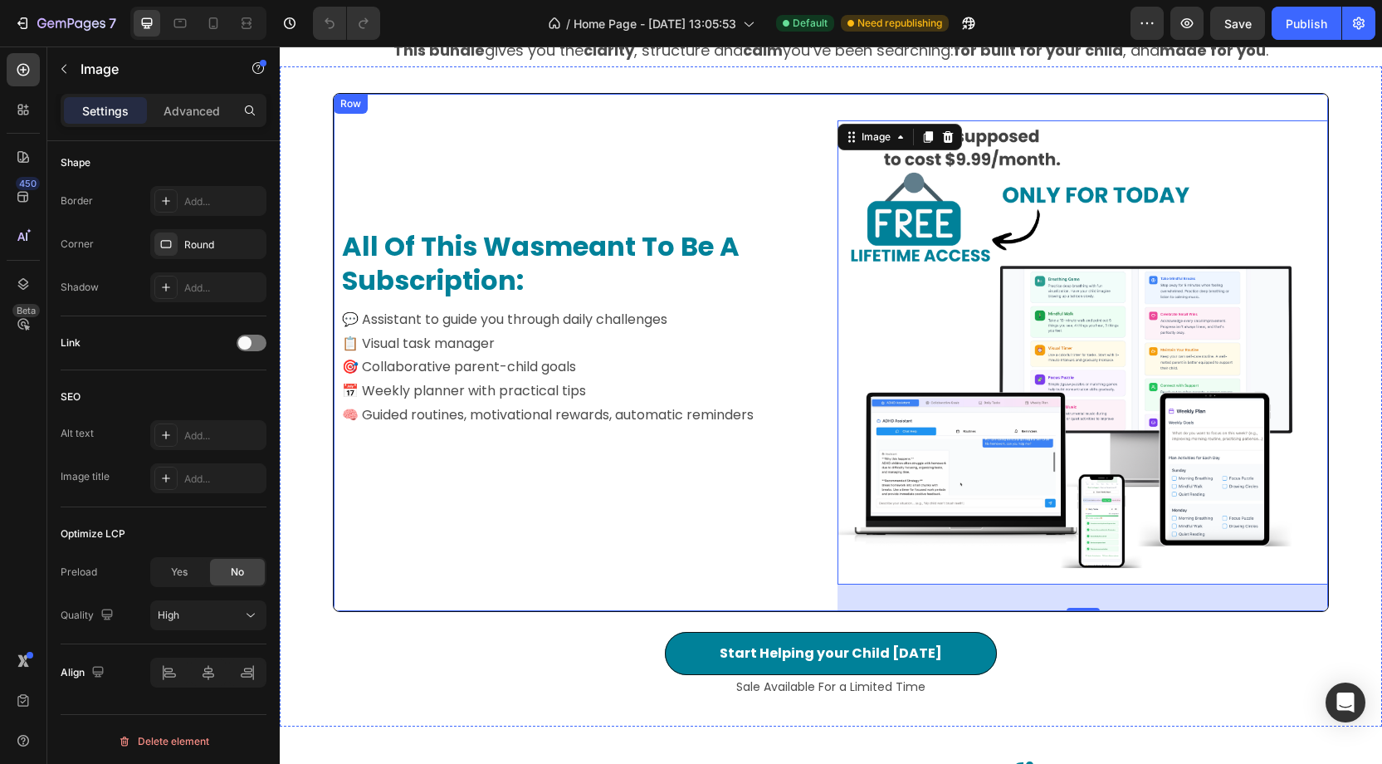
scroll to position [1488, 0]
